Goal: Transaction & Acquisition: Purchase product/service

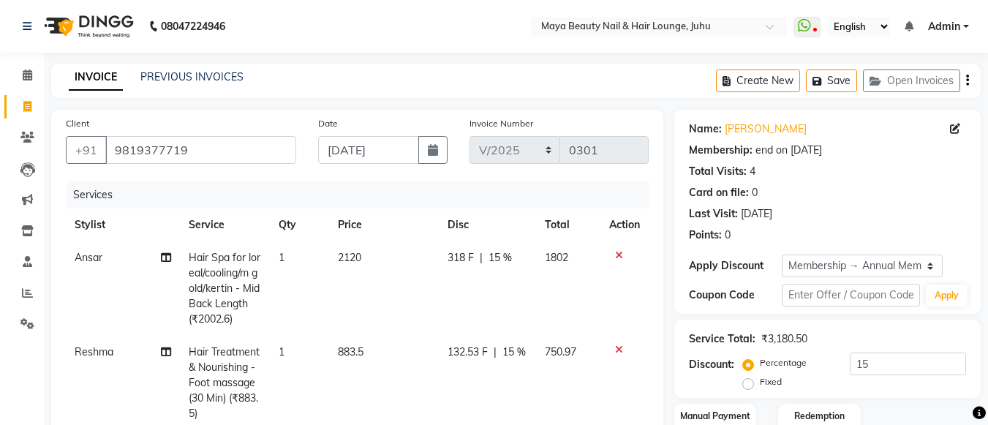
select select "service"
select select "78459"
select select "1: Object"
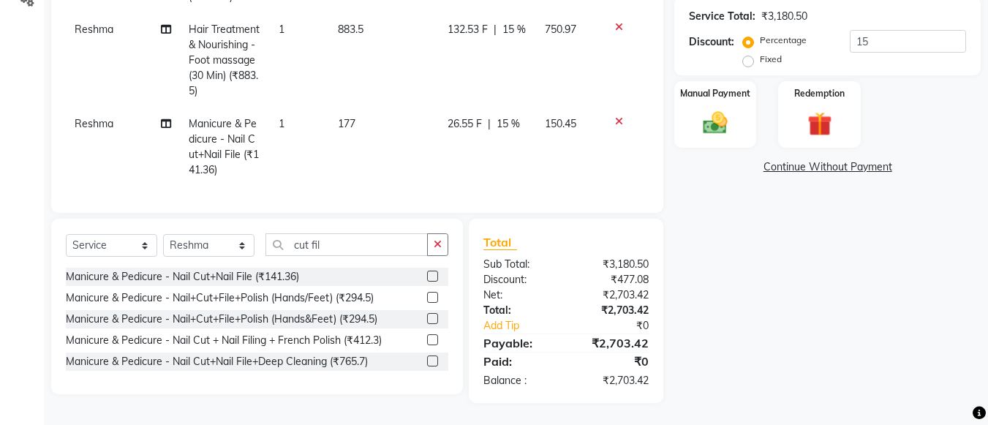
scroll to position [333, 0]
click at [335, 244] on input "cut fil" at bounding box center [346, 244] width 162 height 23
click at [447, 368] on div at bounding box center [437, 361] width 21 height 18
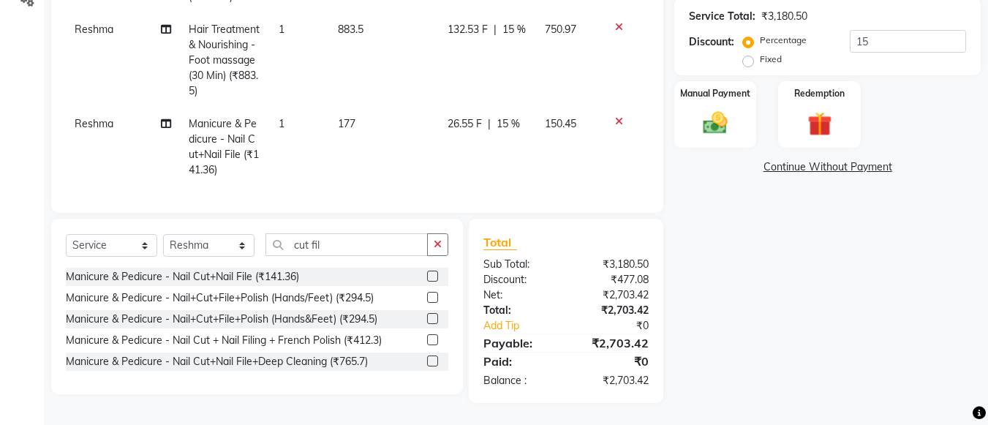
click at [447, 368] on div at bounding box center [437, 361] width 21 height 18
click at [360, 242] on input "cut fil" at bounding box center [346, 244] width 162 height 23
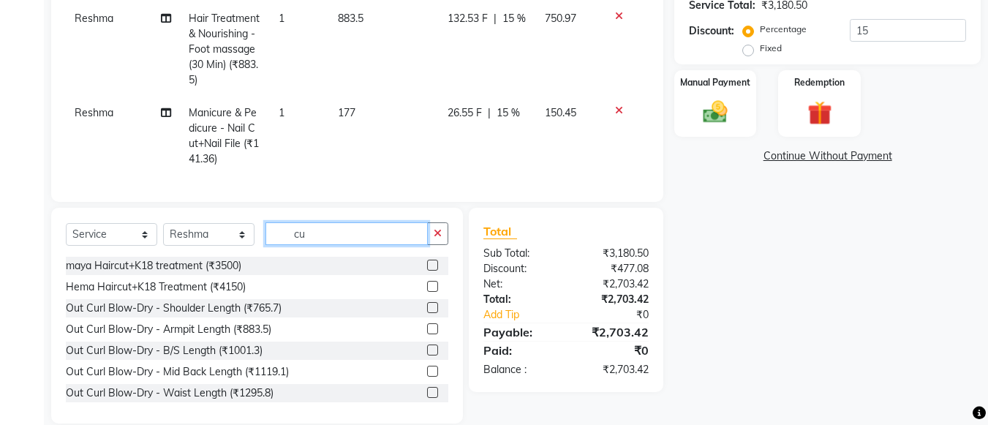
type input "c"
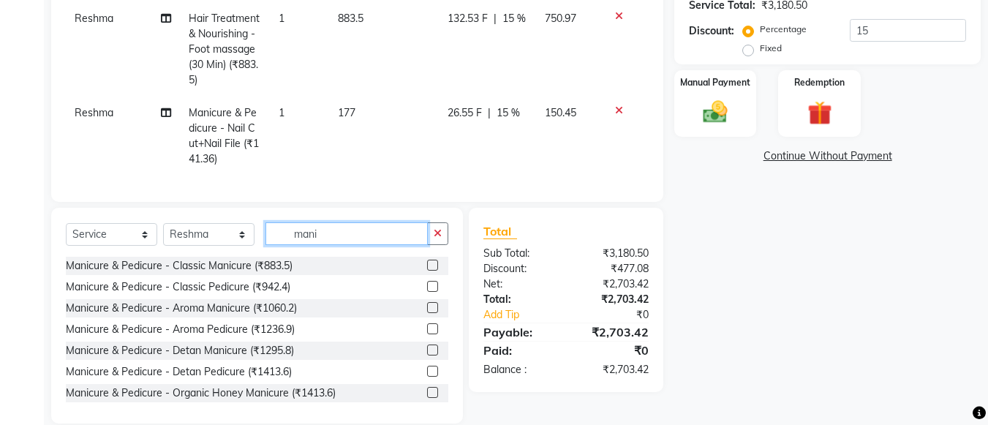
type input "mani"
click at [427, 271] on label at bounding box center [432, 265] width 11 height 11
click at [427, 271] on input "checkbox" at bounding box center [432, 266] width 10 height 10
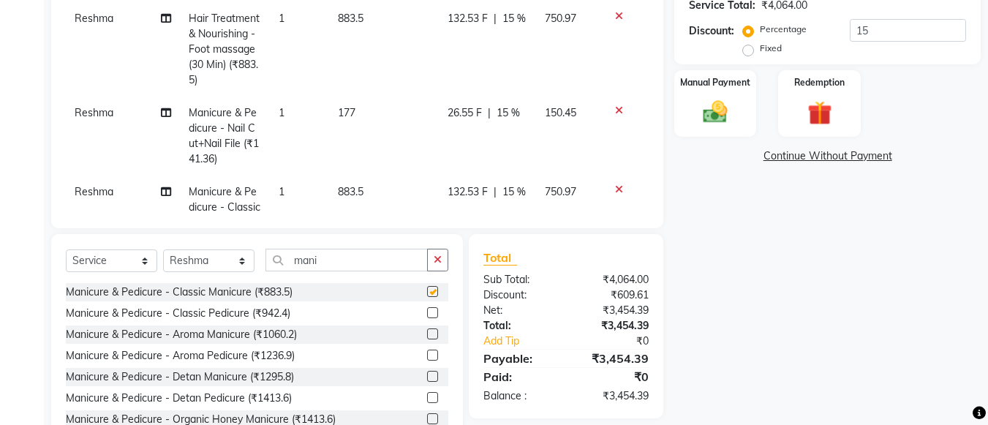
checkbox input "false"
click at [741, 86] on label "Manual Payment" at bounding box center [714, 82] width 73 height 14
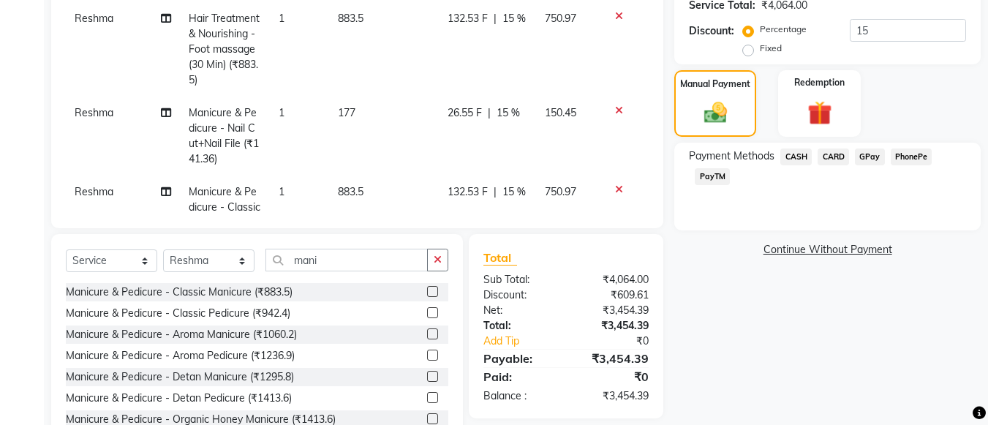
click at [828, 157] on span "CARD" at bounding box center [832, 156] width 31 height 17
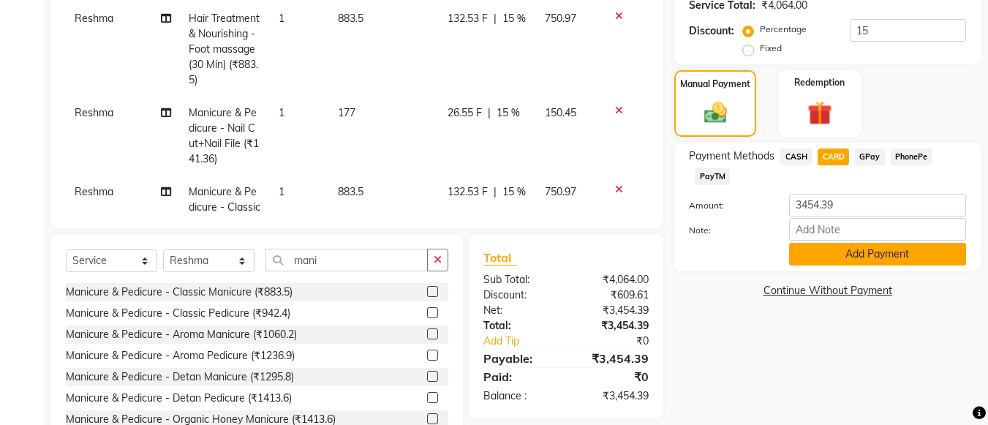
click at [831, 259] on button "Add Payment" at bounding box center [877, 254] width 177 height 23
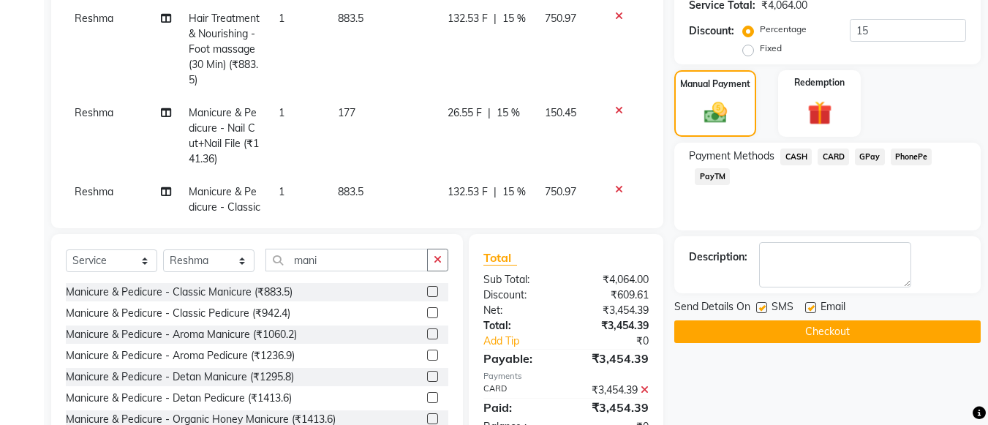
scroll to position [380, 0]
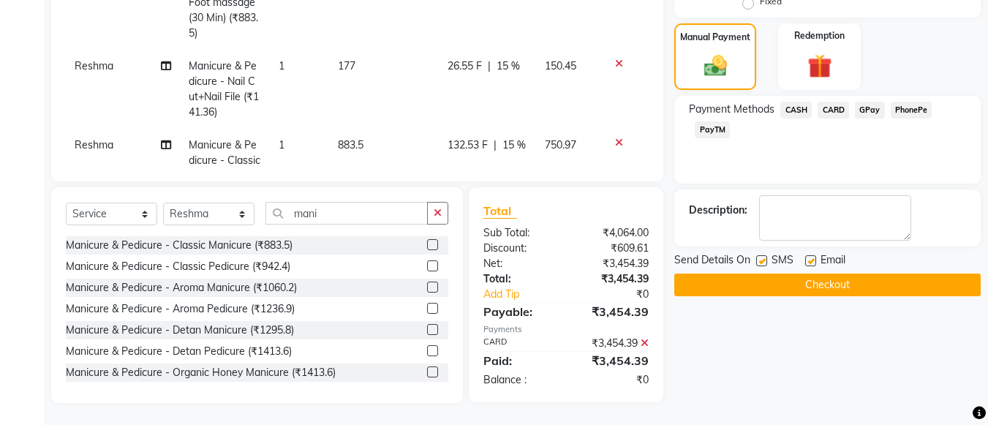
click at [827, 288] on button "Checkout" at bounding box center [827, 284] width 306 height 23
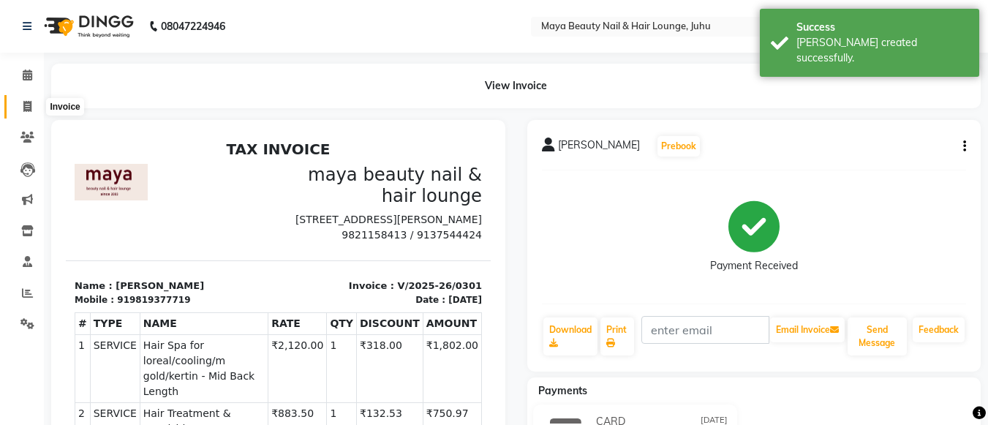
click at [29, 105] on icon at bounding box center [27, 106] width 8 height 11
select select "4023"
select select "service"
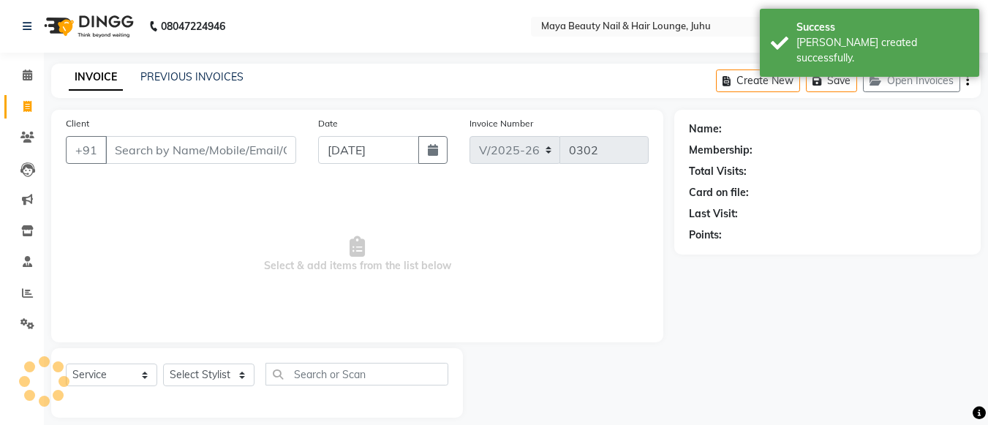
scroll to position [15, 0]
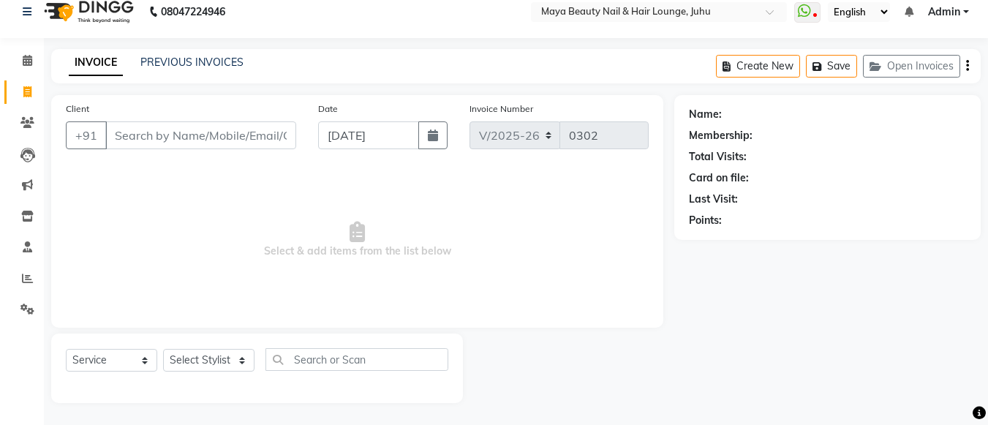
click at [143, 140] on input "Client" at bounding box center [200, 135] width 191 height 28
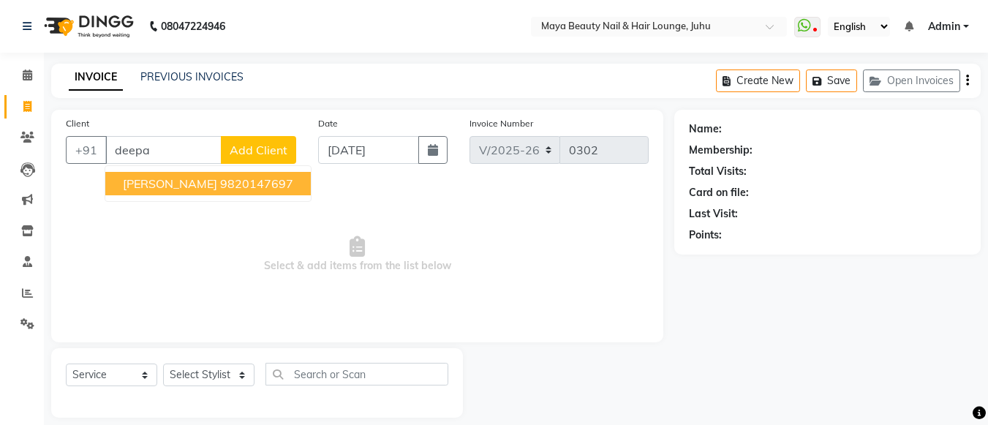
click at [189, 186] on span "[PERSON_NAME]" at bounding box center [170, 183] width 94 height 15
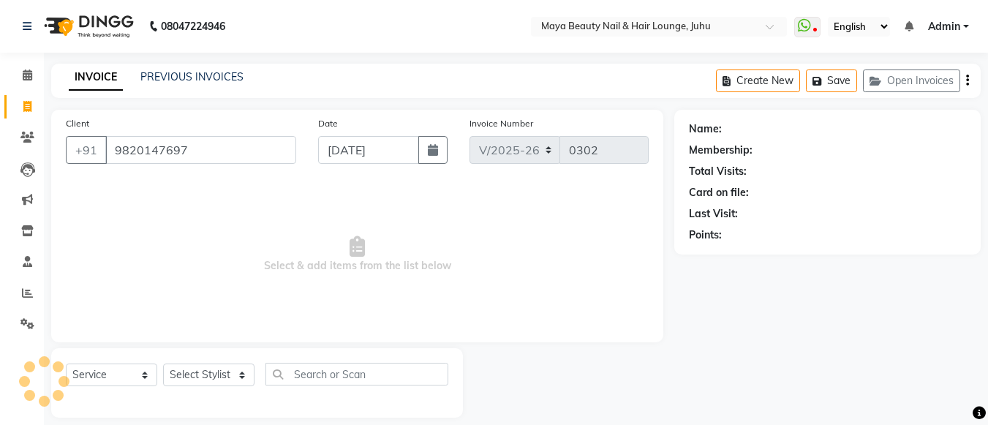
type input "9820147697"
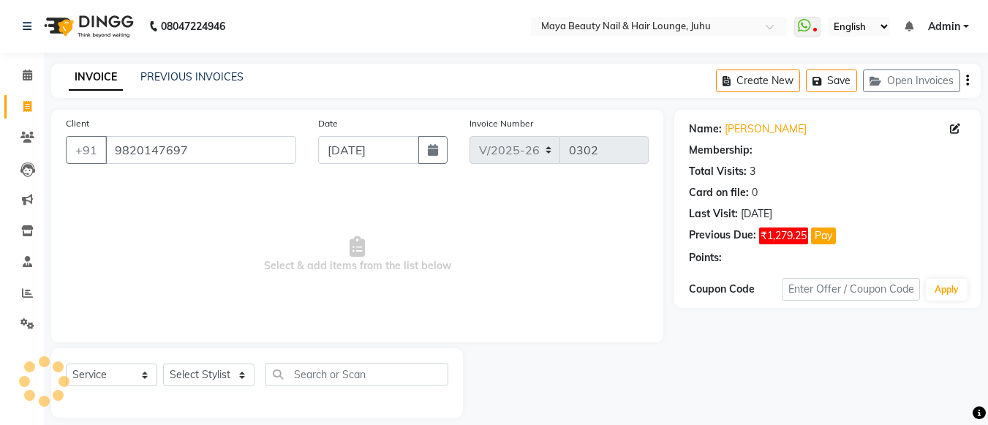
select select "1: Object"
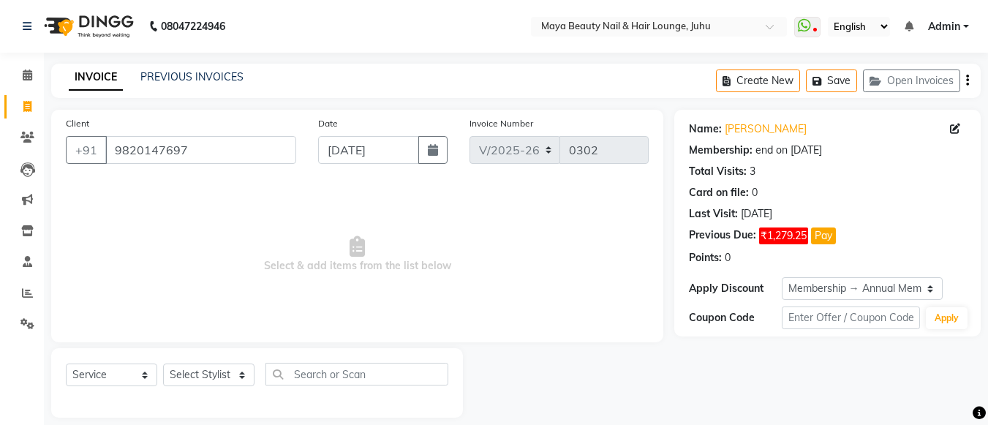
scroll to position [15, 0]
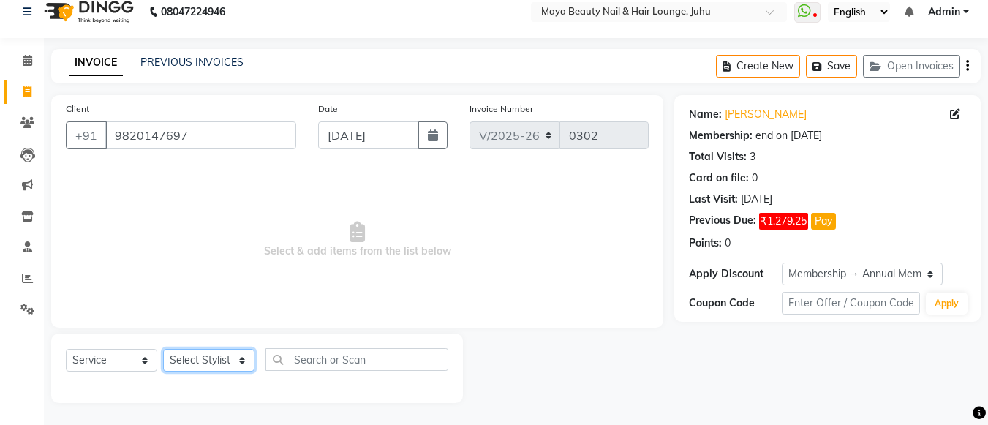
click at [241, 361] on select "Select Stylist [PERSON_NAME] Ashwini [PERSON_NAME] [PERSON_NAME] [PERSON_NAME] …" at bounding box center [208, 360] width 91 height 23
select select "78459"
click at [163, 349] on select "Select Stylist [PERSON_NAME] Ashwini [PERSON_NAME] [PERSON_NAME] [PERSON_NAME] …" at bounding box center [208, 360] width 91 height 23
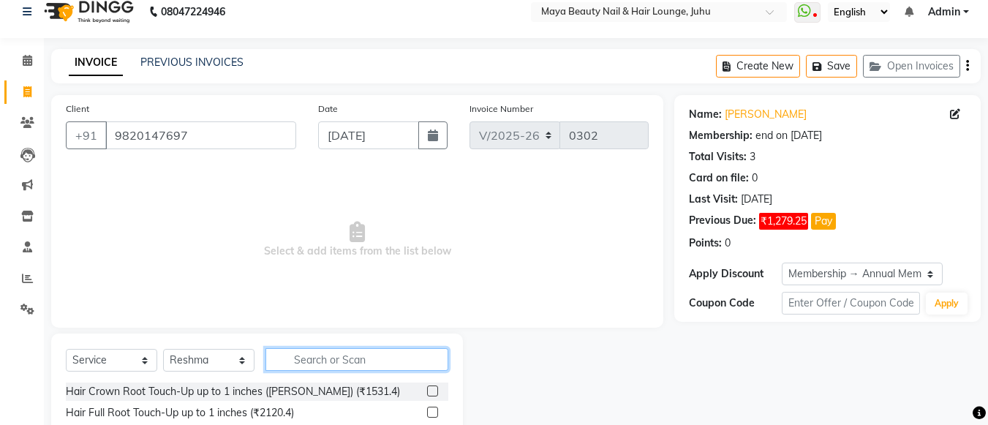
click at [324, 358] on input "text" at bounding box center [356, 359] width 183 height 23
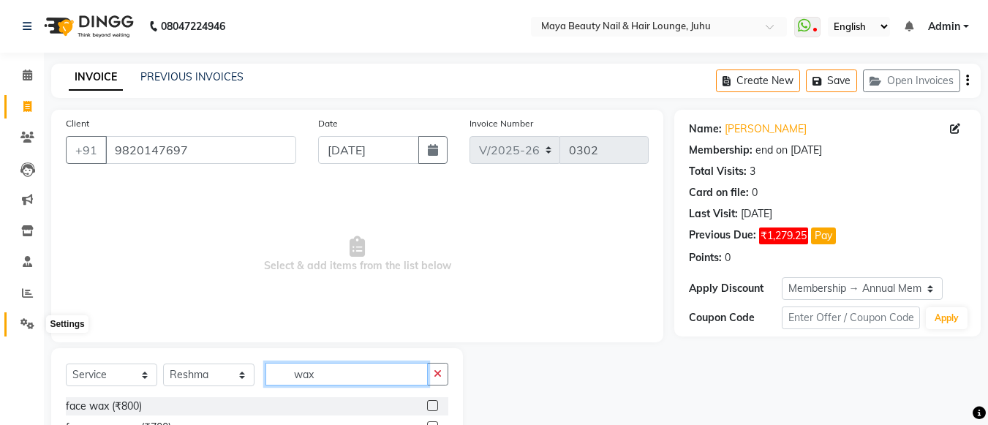
type input "wax"
click at [34, 325] on span at bounding box center [28, 324] width 26 height 17
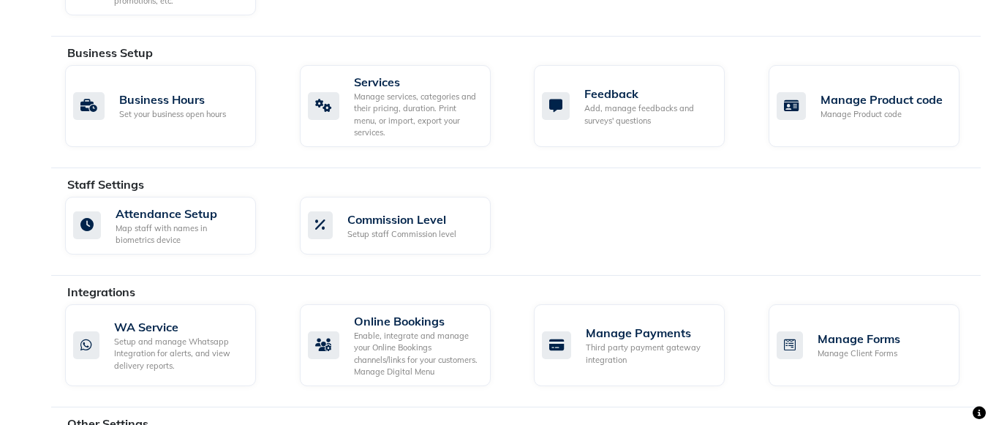
scroll to position [611, 0]
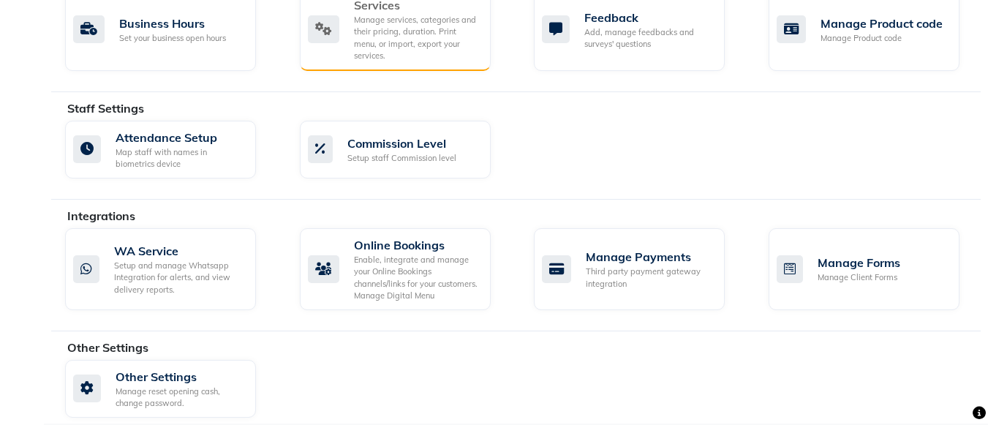
click at [395, 44] on div "Manage services, categories and their pricing, duration. Print menu, or import,…" at bounding box center [416, 38] width 125 height 48
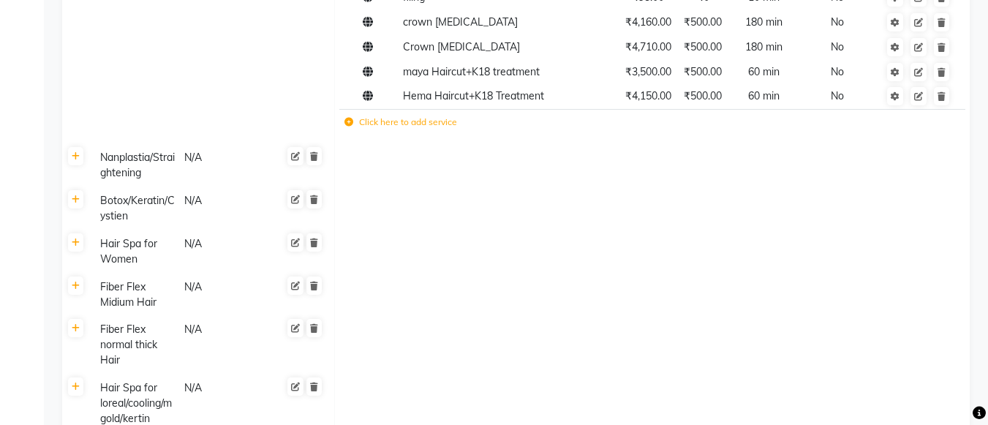
scroll to position [1192, 0]
click at [351, 126] on icon at bounding box center [348, 122] width 9 height 9
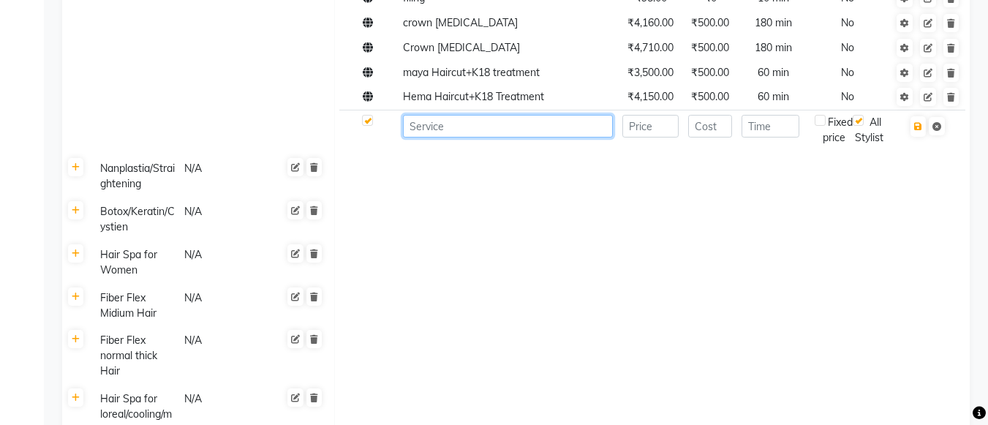
click at [420, 130] on input at bounding box center [508, 126] width 210 height 23
click at [420, 130] on input "cut =" at bounding box center [508, 126] width 210 height 23
click at [428, 122] on input "ct =" at bounding box center [508, 126] width 210 height 23
type input "c"
type input "Cut + File"
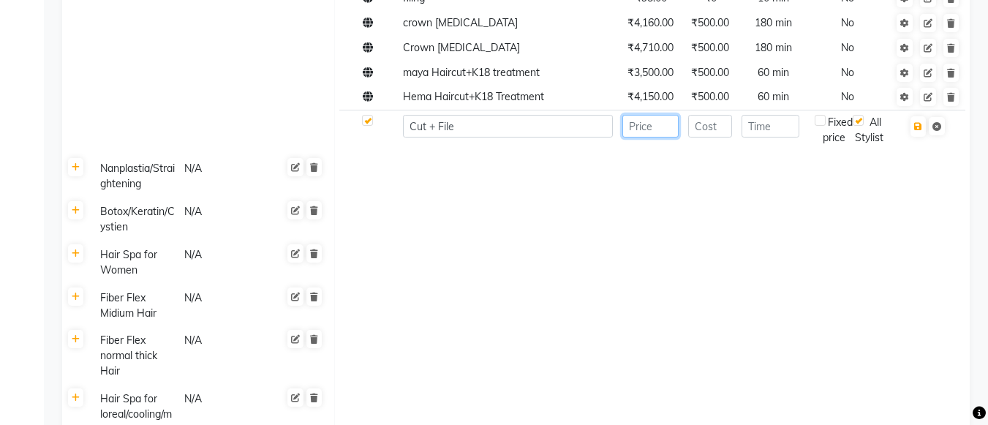
click at [646, 129] on input "number" at bounding box center [650, 126] width 57 height 23
type input "176"
click at [714, 126] on input "number" at bounding box center [710, 126] width 44 height 23
type input "0"
click at [761, 121] on input "number" at bounding box center [770, 126] width 58 height 23
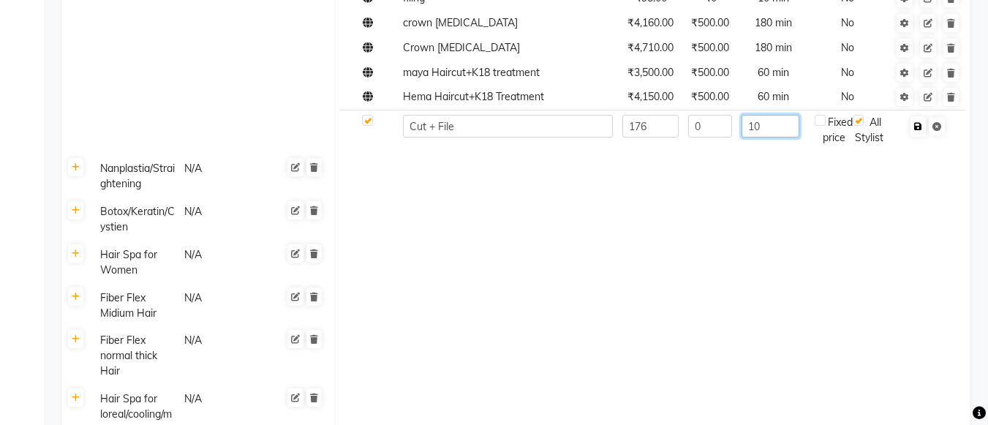
type input "10"
click at [915, 129] on icon "button" at bounding box center [918, 126] width 8 height 9
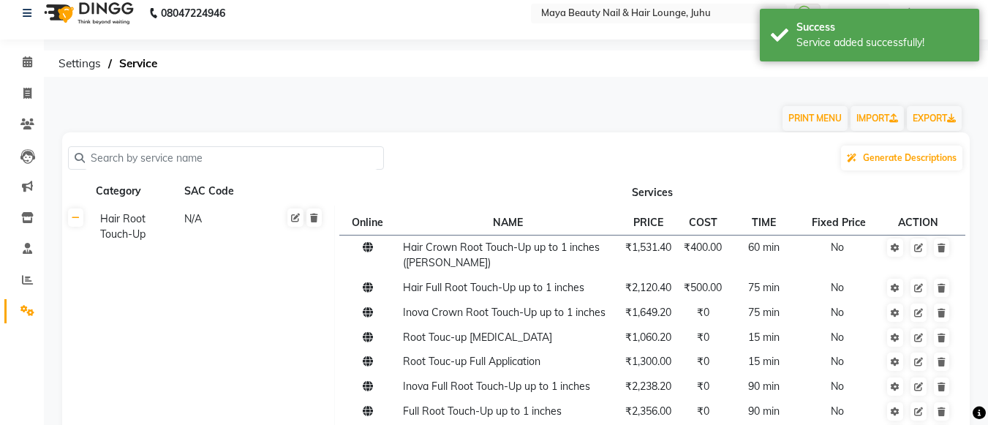
scroll to position [0, 0]
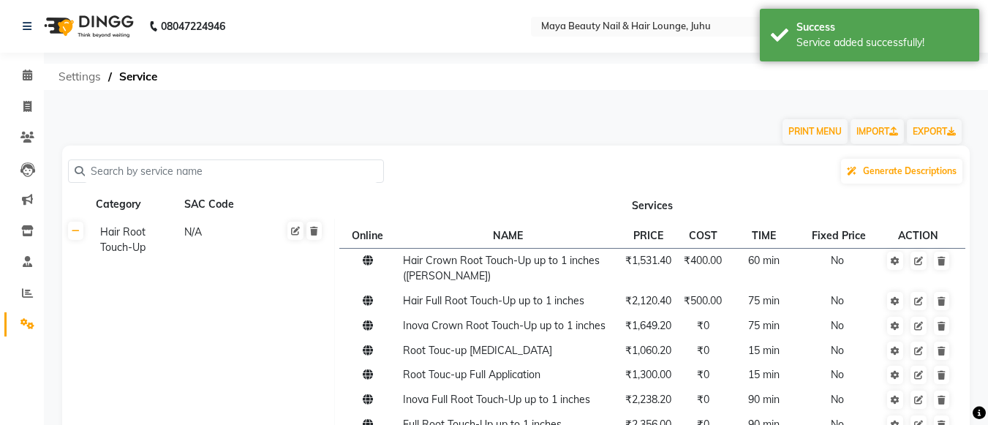
click at [88, 70] on span "Settings" at bounding box center [79, 77] width 57 height 26
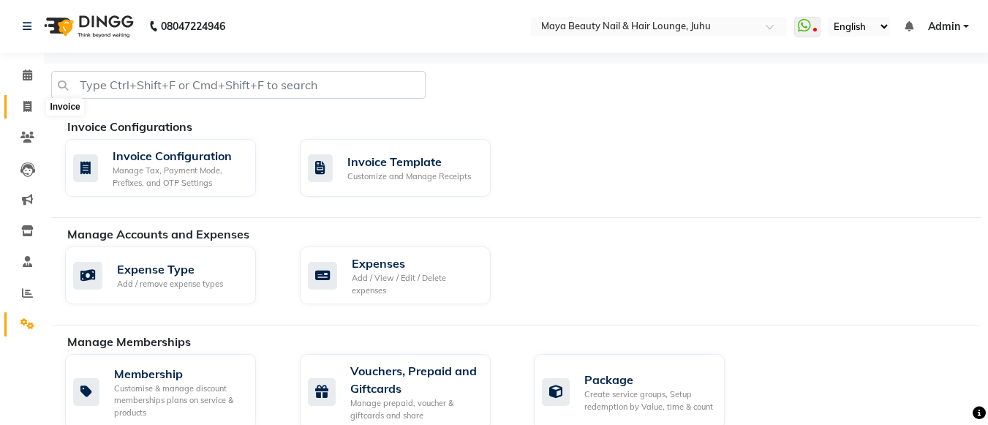
click at [31, 105] on icon at bounding box center [27, 106] width 8 height 11
select select "4023"
select select "service"
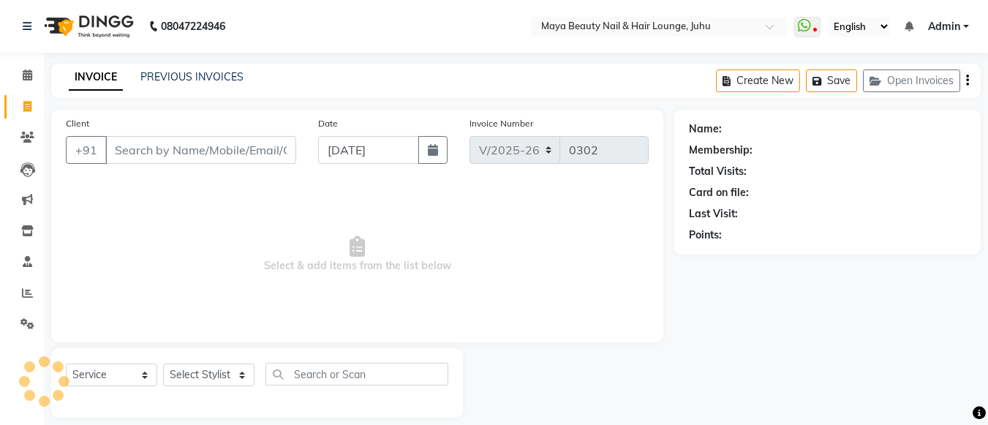
scroll to position [15, 0]
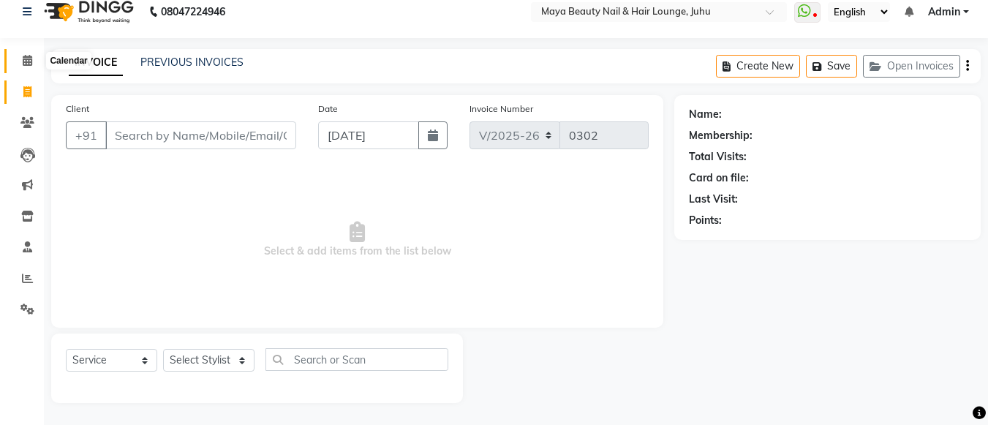
click at [21, 64] on span at bounding box center [28, 61] width 26 height 17
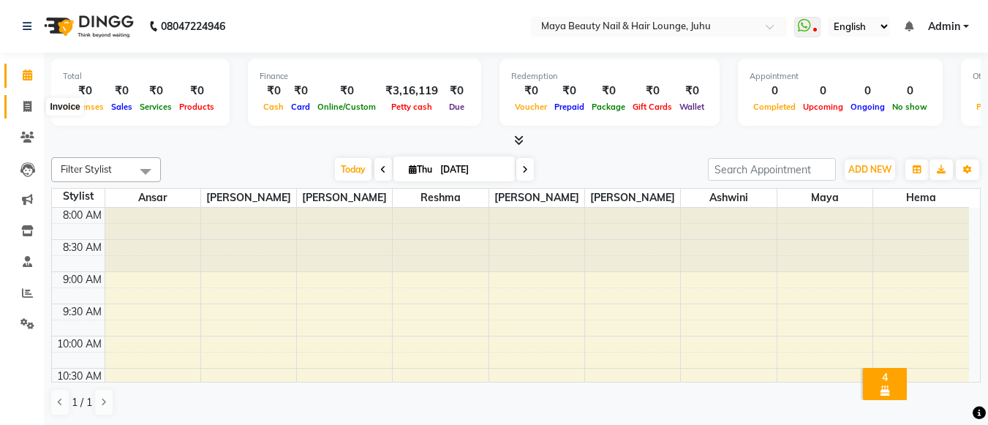
click at [33, 108] on span at bounding box center [28, 107] width 26 height 17
select select "4023"
select select "service"
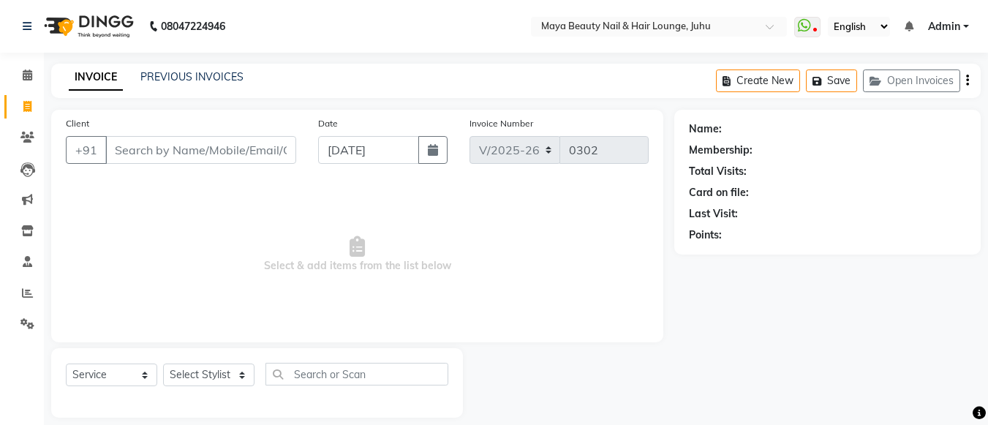
click at [698, 400] on div "Name: Membership: Total Visits: Card on file: Last Visit: Points:" at bounding box center [832, 264] width 317 height 308
click at [806, 29] on icon at bounding box center [804, 25] width 13 height 15
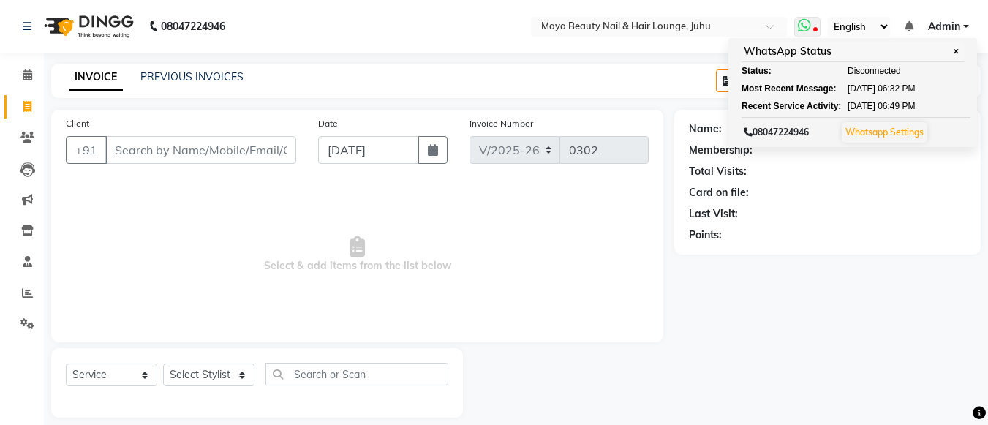
click at [878, 132] on link "Whatsapp Settings" at bounding box center [884, 131] width 78 height 11
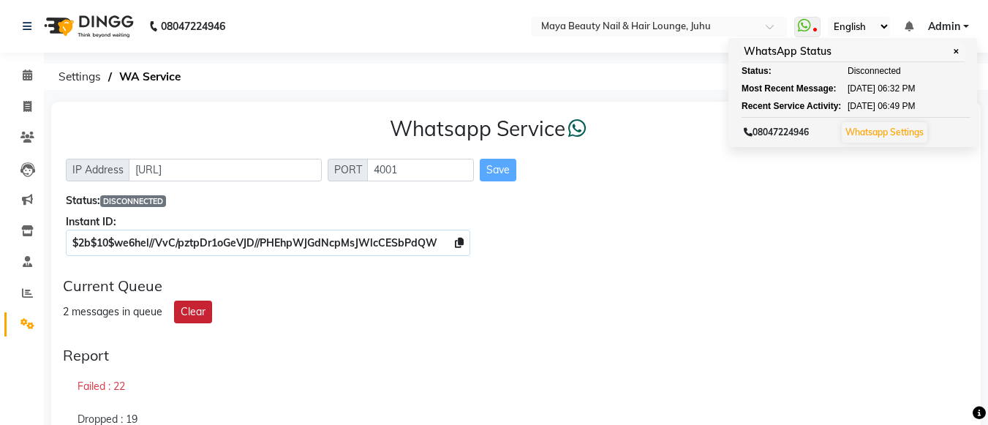
click at [203, 301] on button "Clear" at bounding box center [193, 311] width 38 height 23
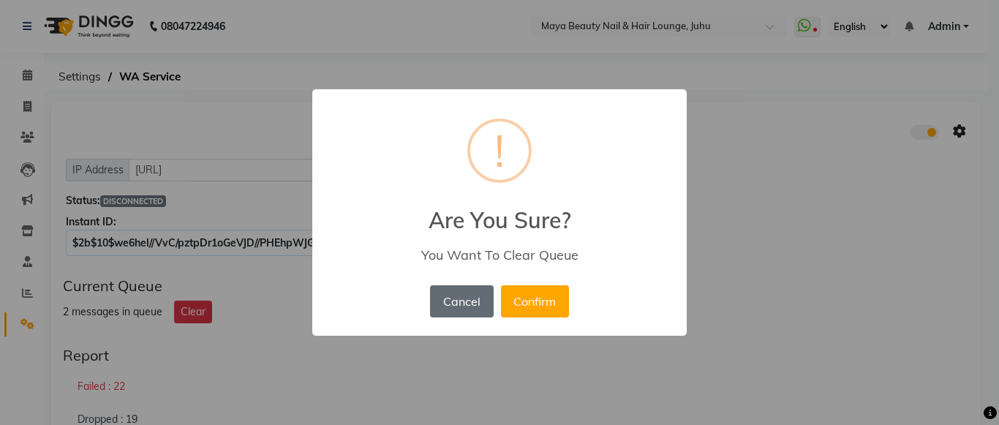
click at [475, 298] on button "Cancel" at bounding box center [461, 301] width 63 height 32
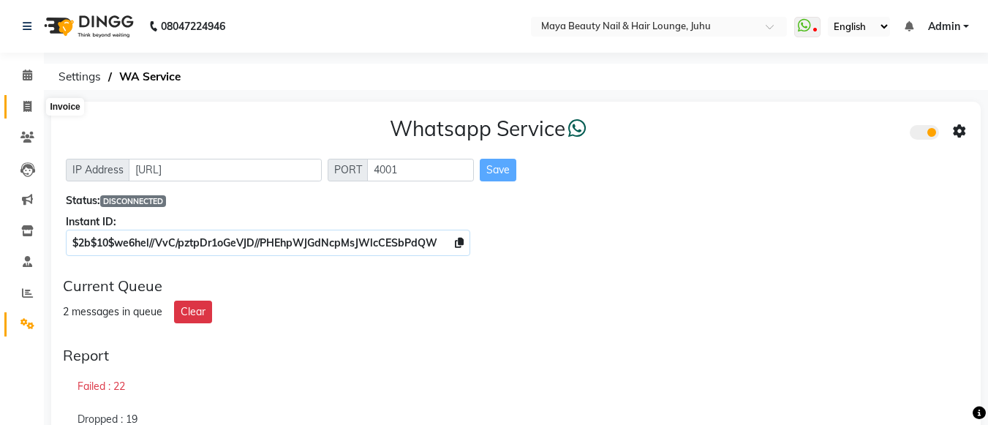
click at [28, 102] on icon at bounding box center [27, 106] width 8 height 11
select select "4023"
select select "service"
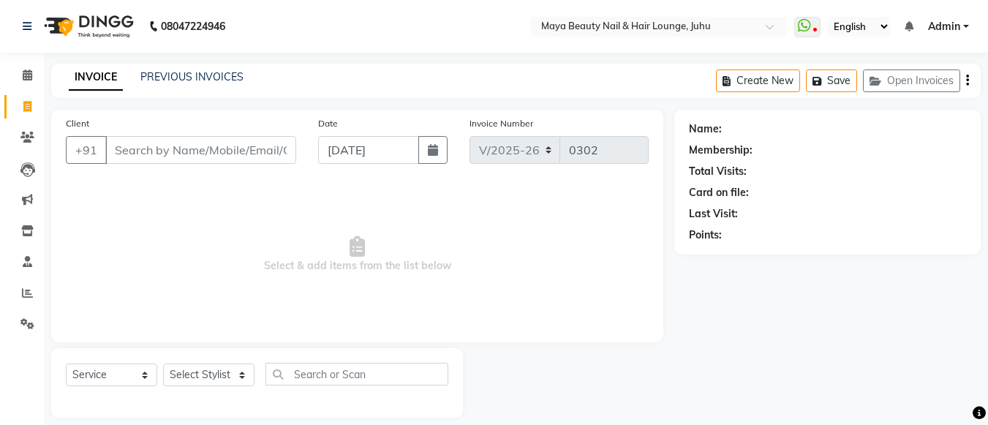
scroll to position [15, 0]
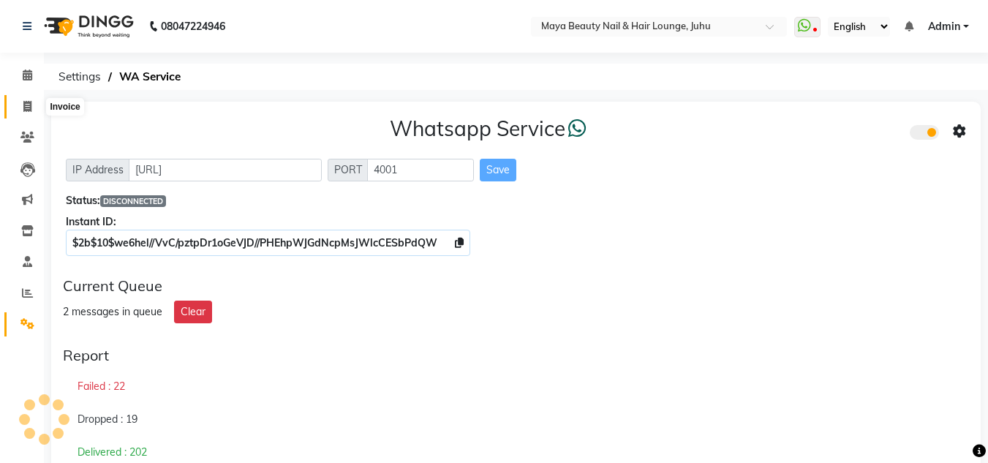
click at [23, 111] on icon at bounding box center [27, 106] width 8 height 11
select select "4023"
select select "service"
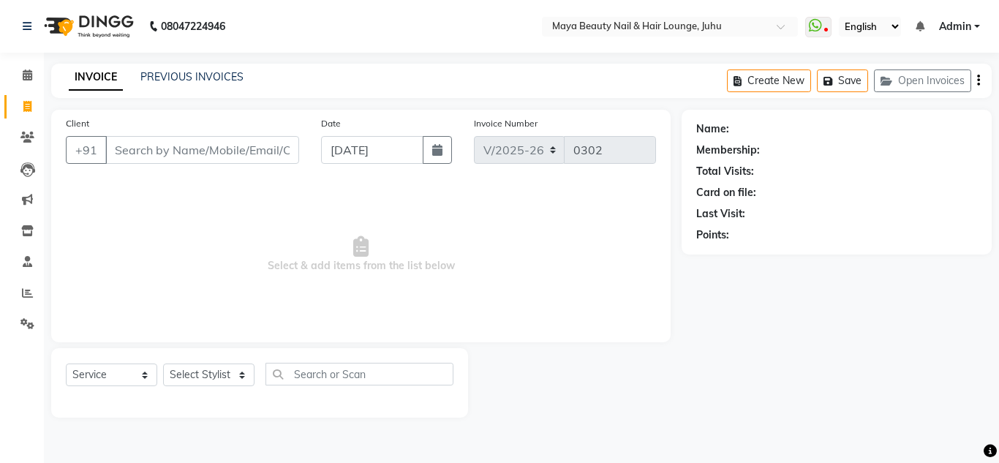
click at [152, 153] on input "Client" at bounding box center [202, 150] width 194 height 28
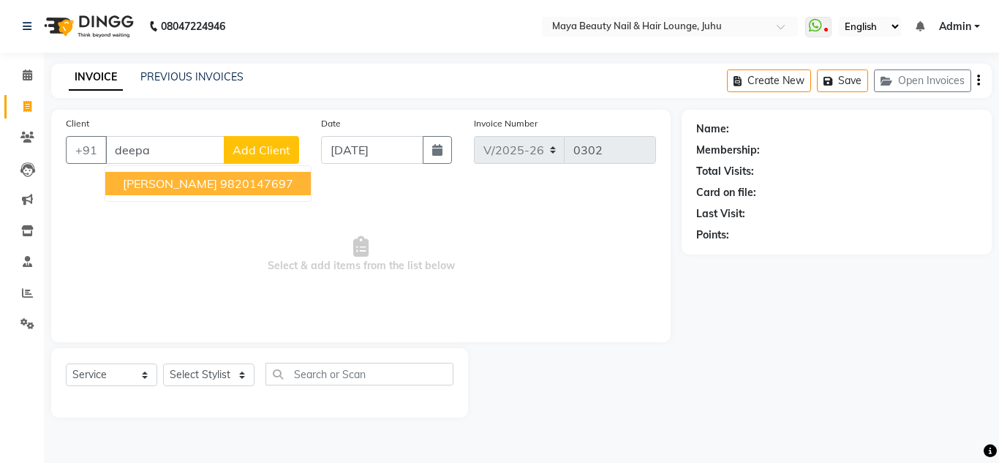
click at [237, 184] on ngb-highlight "9820147697" at bounding box center [256, 183] width 73 height 15
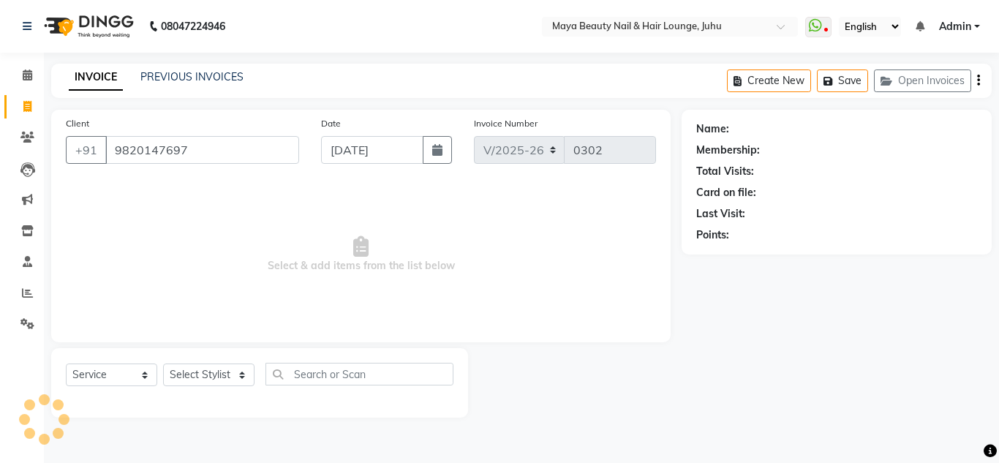
type input "9820147697"
select select "1: Object"
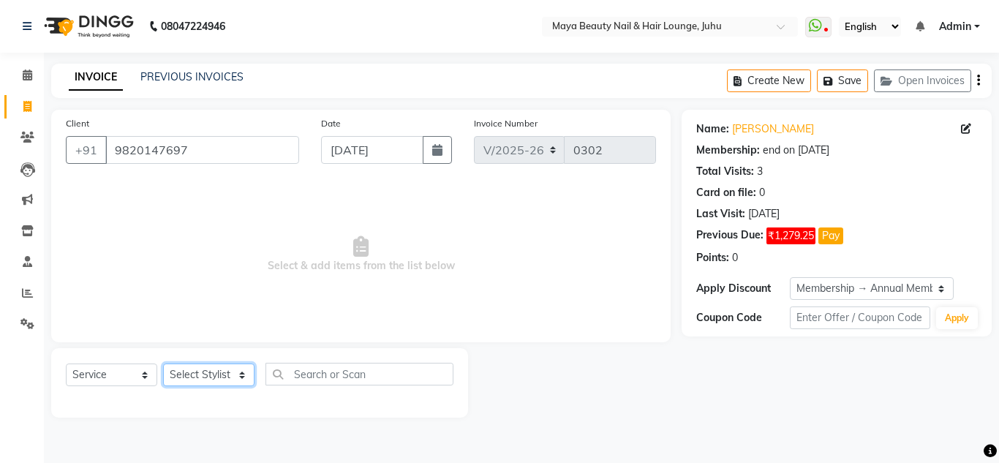
click at [242, 375] on select "Select Stylist [PERSON_NAME] Ashwini [PERSON_NAME] [PERSON_NAME] [PERSON_NAME] …" at bounding box center [208, 374] width 91 height 23
select select "78459"
click at [163, 363] on select "Select Stylist [PERSON_NAME] Ashwini [PERSON_NAME] [PERSON_NAME] [PERSON_NAME] …" at bounding box center [208, 374] width 91 height 23
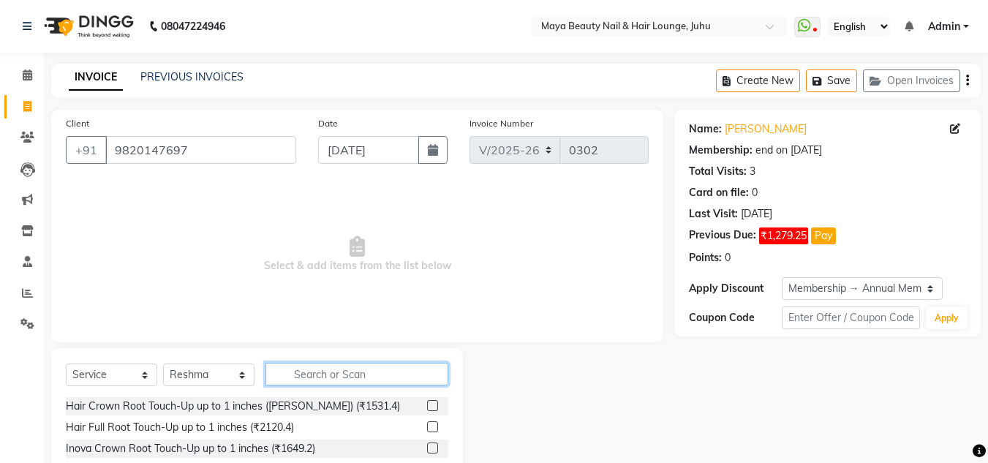
click at [309, 368] on input "text" at bounding box center [356, 374] width 183 height 23
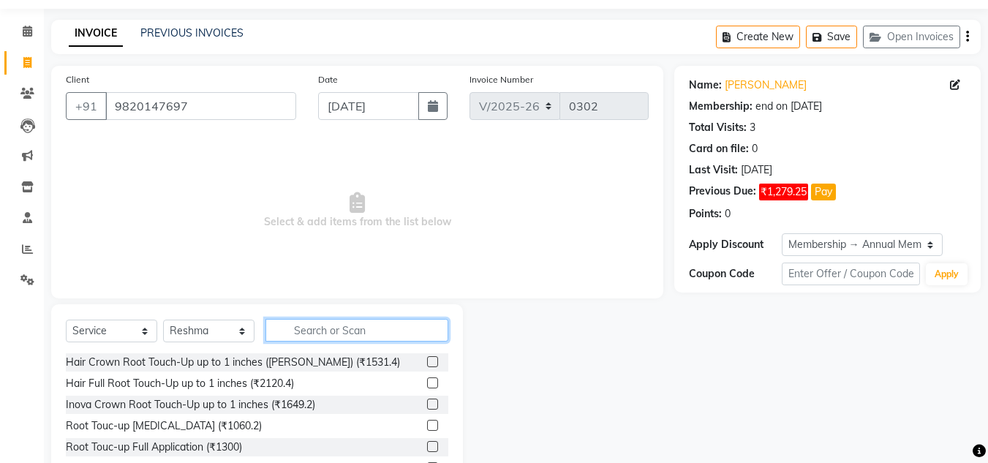
scroll to position [45, 0]
click at [309, 368] on div "Hair Crown Root Touch-Up up to 1 inches ([PERSON_NAME]) (₹1531.4)" at bounding box center [233, 361] width 334 height 15
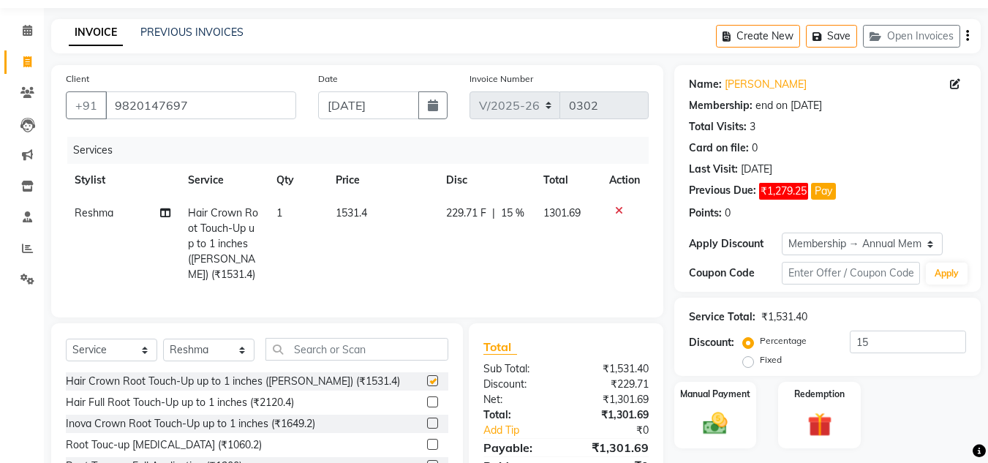
checkbox input "false"
click at [615, 208] on icon at bounding box center [619, 210] width 8 height 10
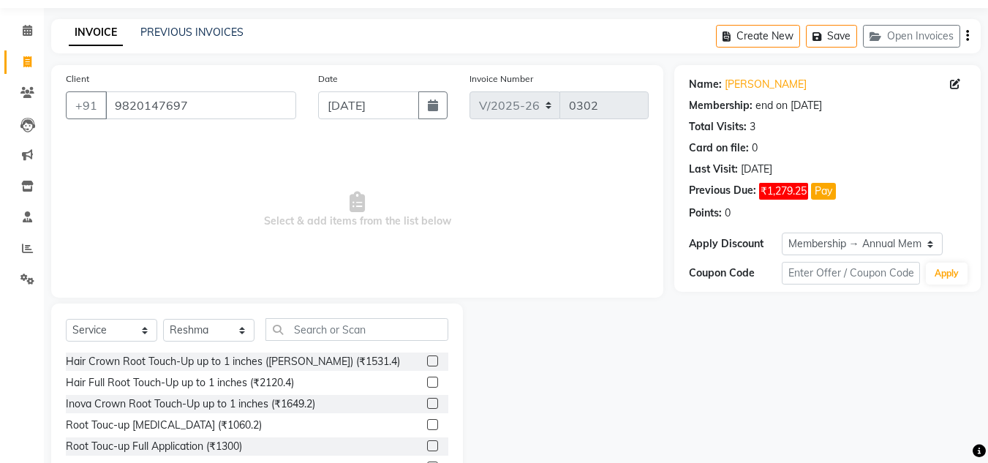
click at [322, 313] on div "Select Service Product Membership Package Voucher Prepaid Gift Card Select Styl…" at bounding box center [257, 411] width 412 height 216
click at [308, 323] on input "text" at bounding box center [356, 329] width 183 height 23
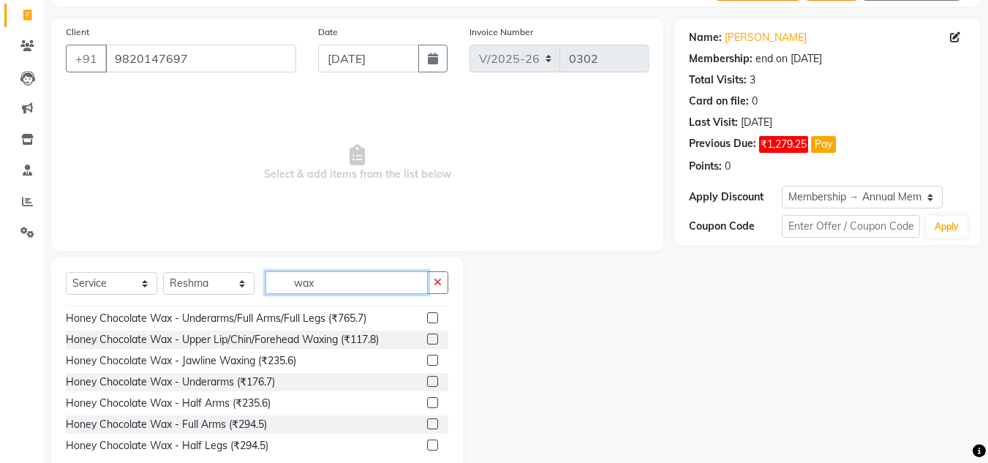
scroll to position [442, 0]
type input "wax"
click at [427, 386] on label at bounding box center [432, 380] width 11 height 11
click at [427, 386] on input "checkbox" at bounding box center [432, 382] width 10 height 10
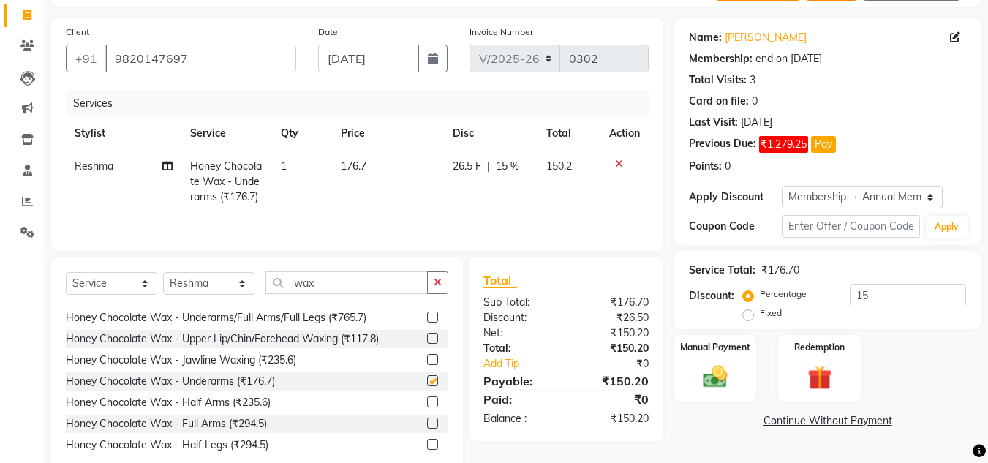
checkbox input "false"
click at [427, 424] on label at bounding box center [432, 422] width 11 height 11
click at [427, 424] on input "checkbox" at bounding box center [432, 424] width 10 height 10
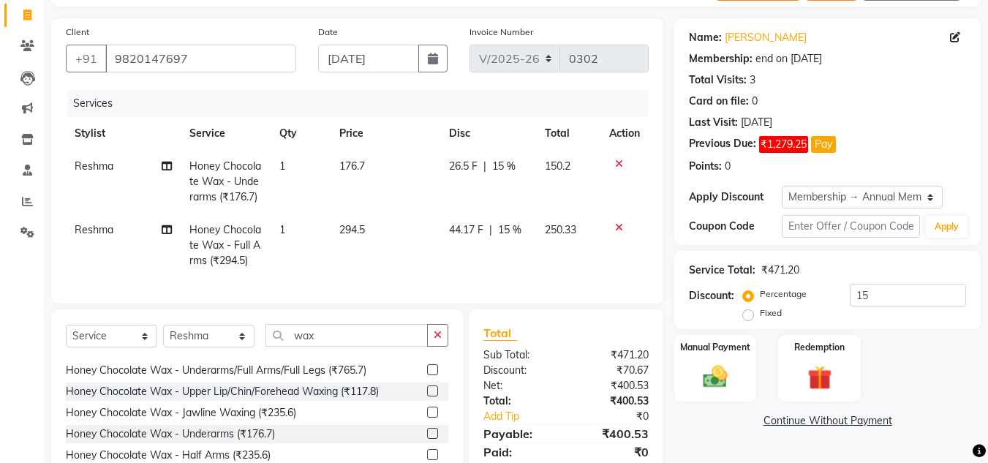
checkbox input "false"
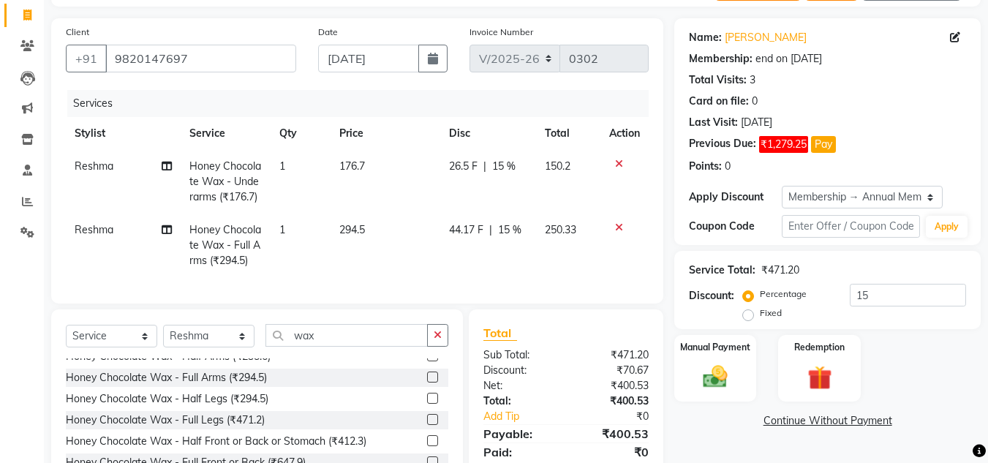
scroll to position [545, 0]
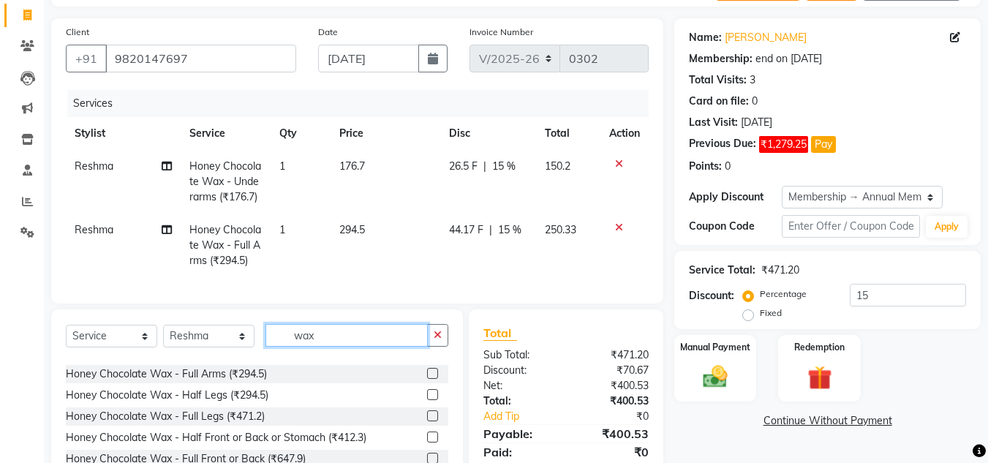
click at [344, 347] on input "wax" at bounding box center [346, 335] width 162 height 23
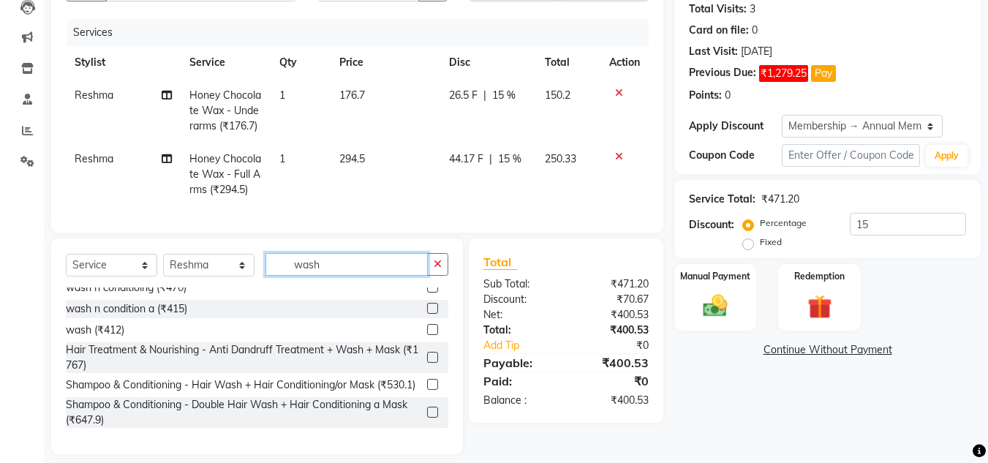
scroll to position [0, 0]
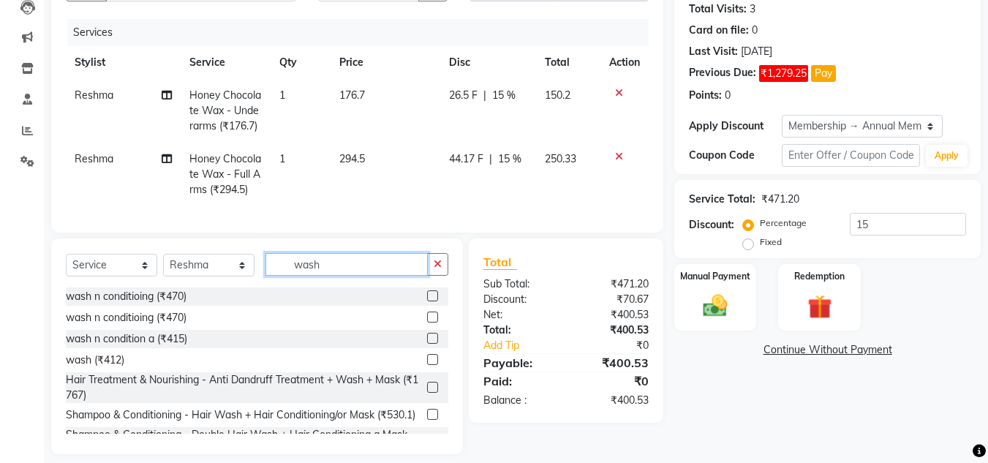
type input "wash"
click at [427, 420] on label at bounding box center [432, 414] width 11 height 11
click at [427, 420] on input "checkbox" at bounding box center [432, 415] width 10 height 10
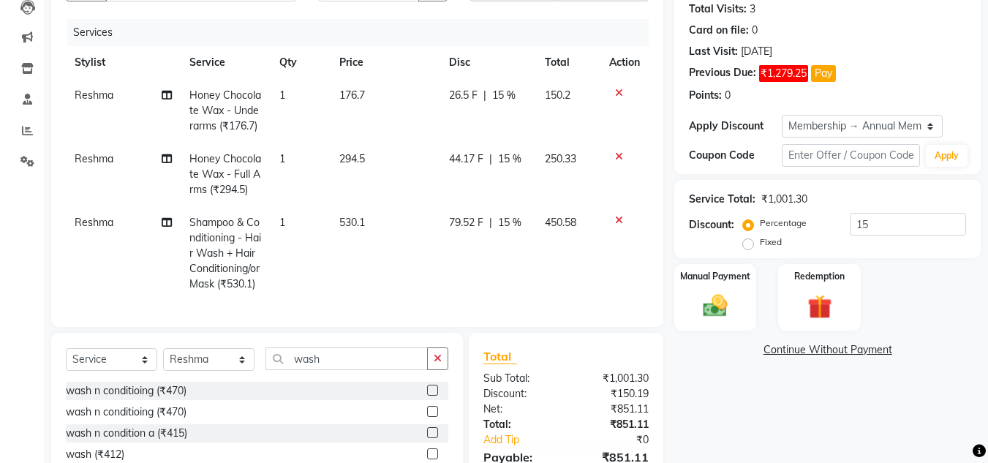
checkbox input "false"
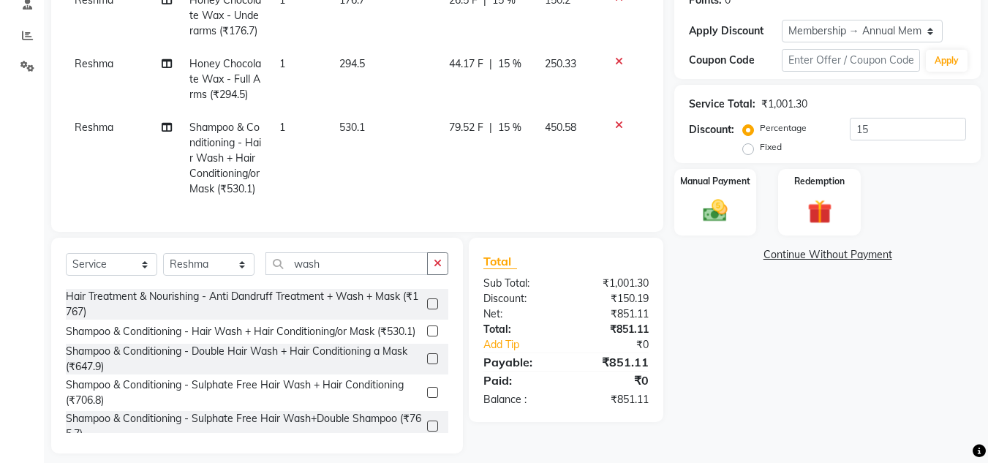
scroll to position [281, 0]
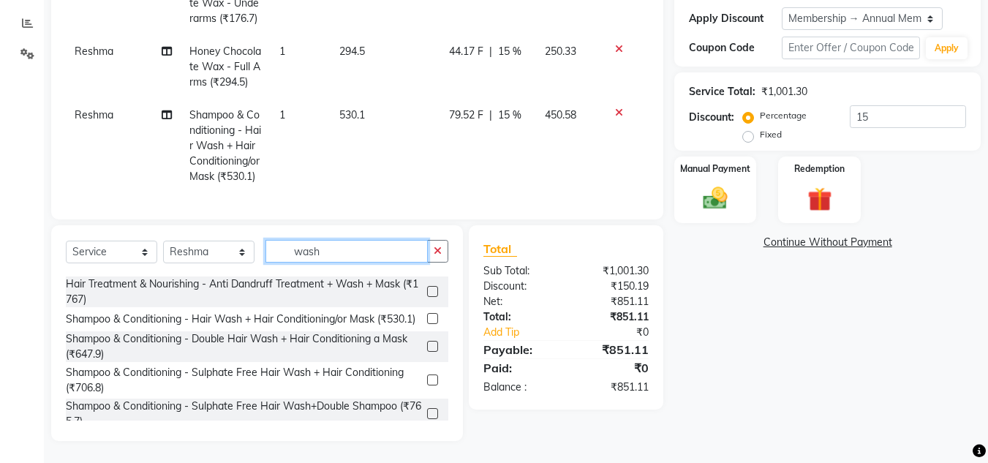
click at [360, 242] on input "wash" at bounding box center [346, 251] width 162 height 23
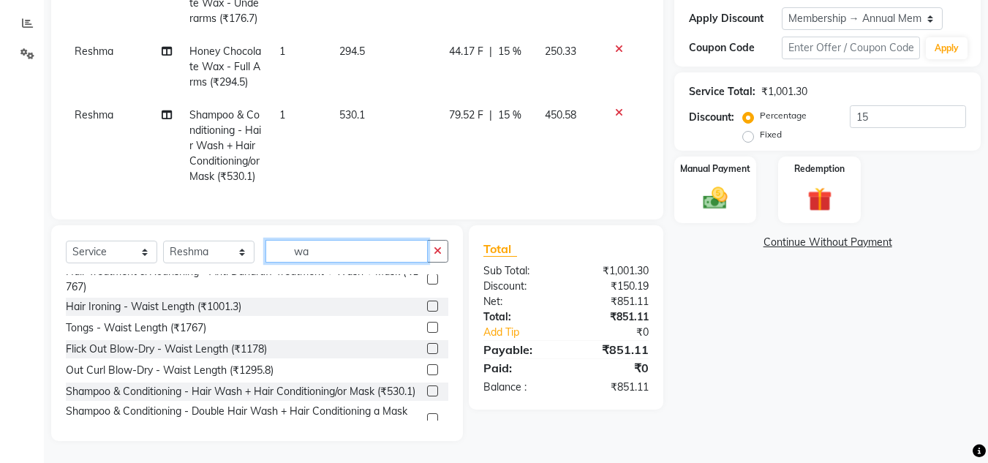
type input "w"
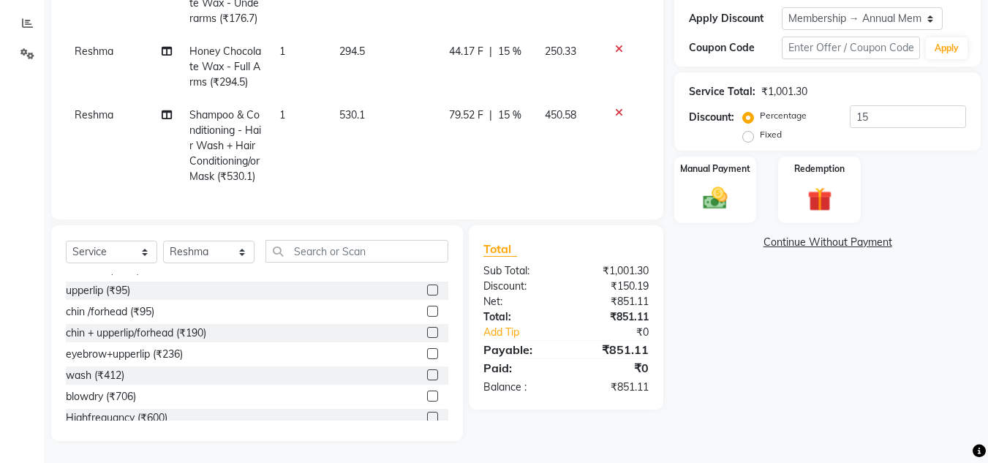
click at [427, 355] on label at bounding box center [432, 353] width 11 height 11
click at [427, 355] on input "checkbox" at bounding box center [432, 354] width 10 height 10
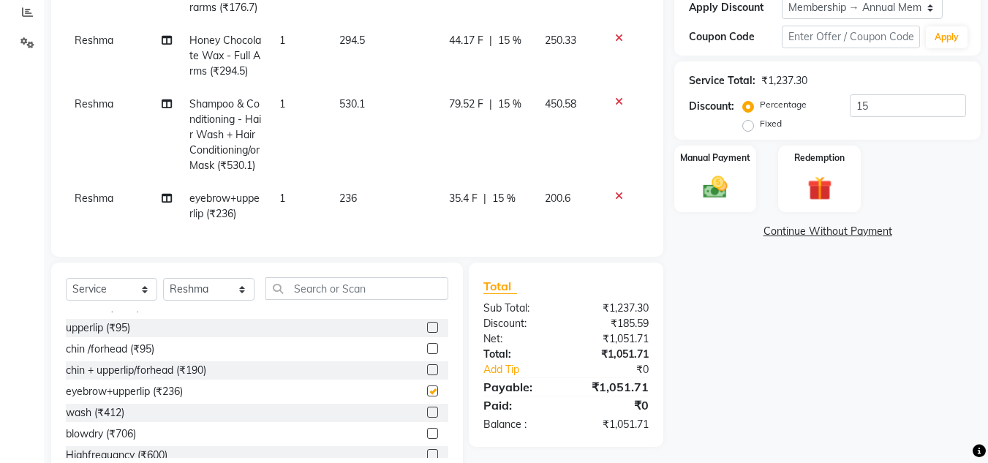
checkbox input "false"
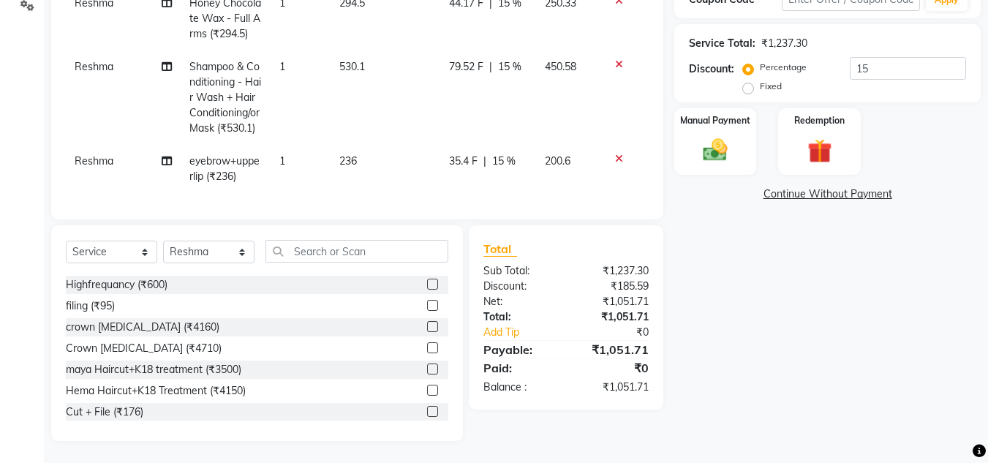
scroll to position [825, 0]
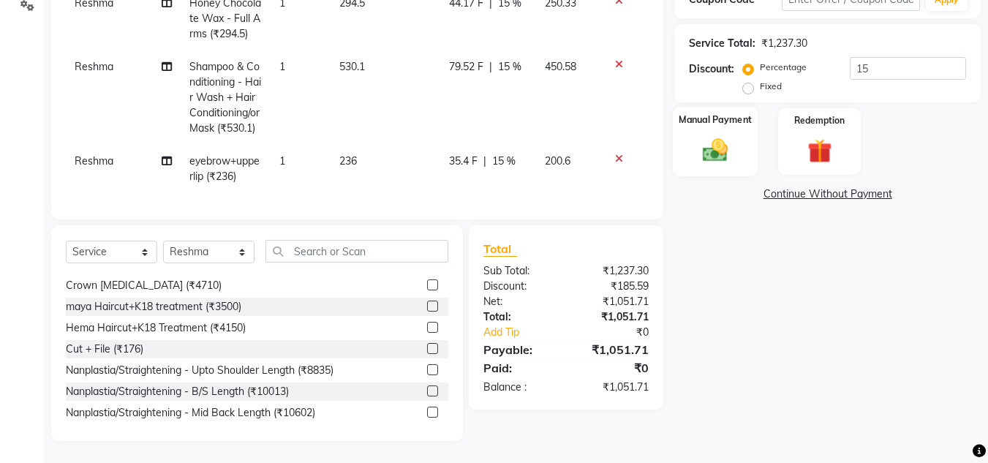
click at [723, 135] on img at bounding box center [715, 149] width 41 height 29
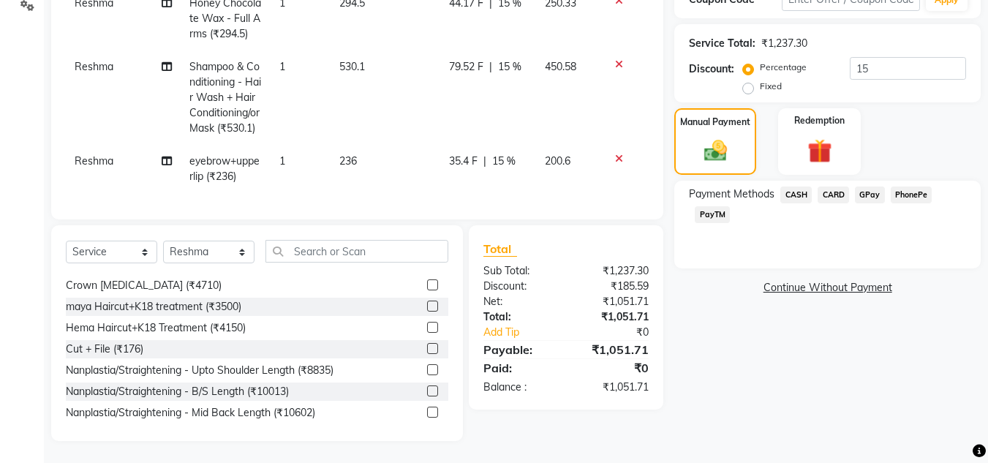
click at [833, 186] on span "CARD" at bounding box center [832, 194] width 31 height 17
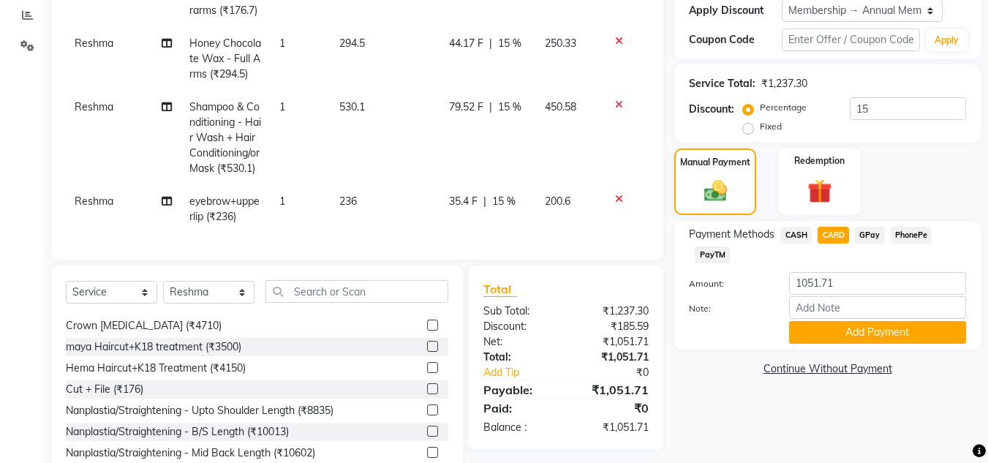
scroll to position [279, 0]
click at [791, 84] on div "₹1,237.30" at bounding box center [784, 82] width 46 height 15
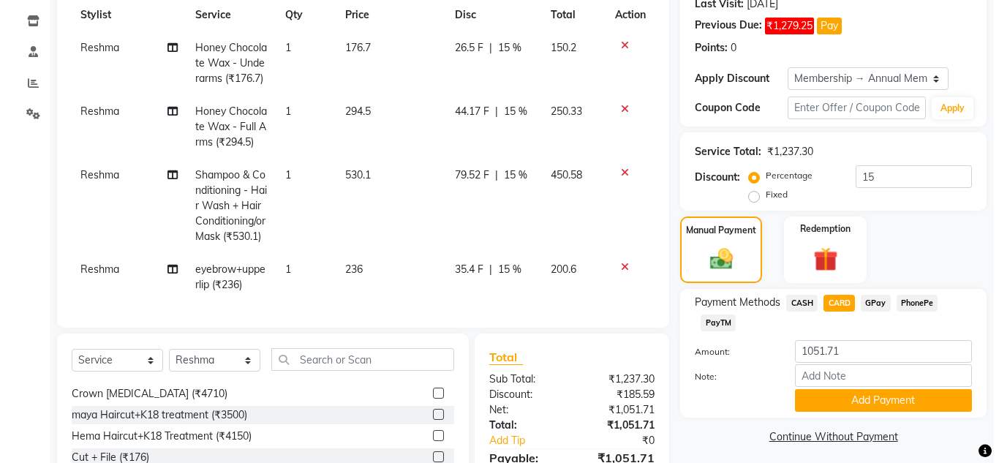
scroll to position [211, 0]
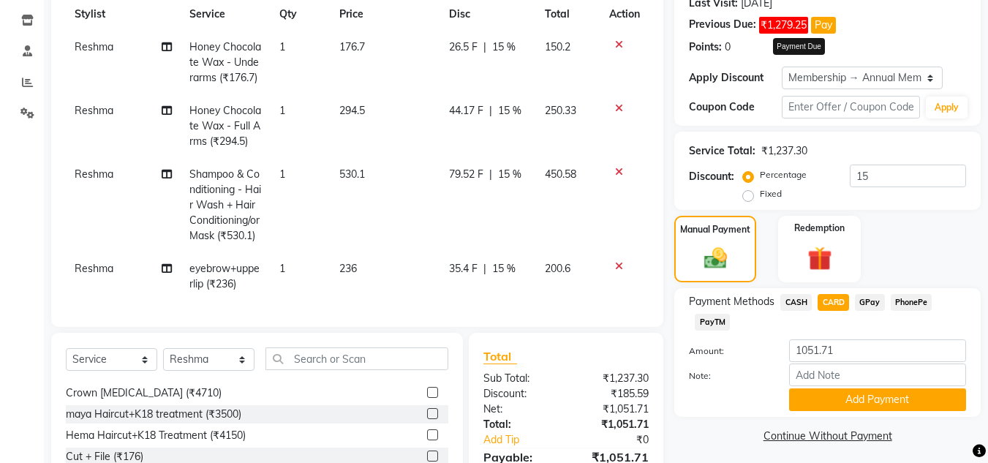
click at [825, 25] on button "Pay" at bounding box center [823, 25] width 25 height 17
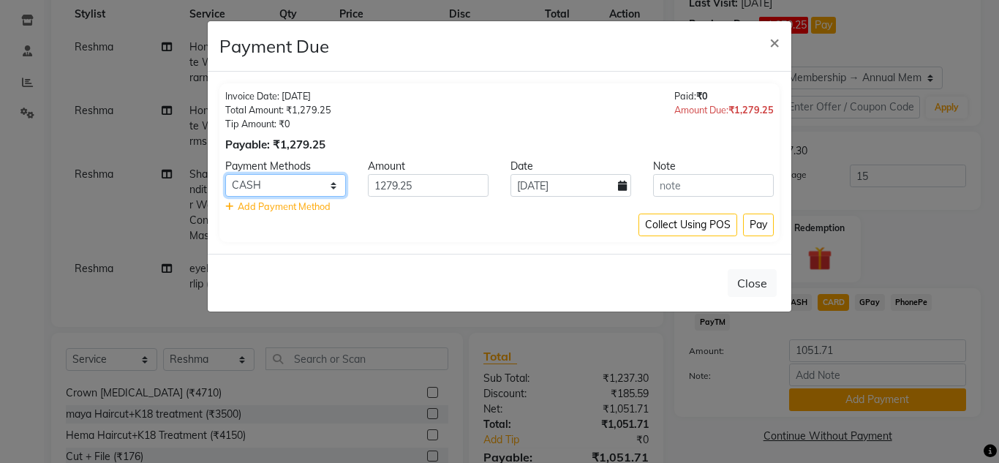
click at [334, 186] on select "CASH CARD GPay PhonePe PayTM" at bounding box center [285, 185] width 121 height 23
select select "2"
click at [225, 174] on select "CASH CARD GPay PhonePe PayTM" at bounding box center [285, 185] width 121 height 23
click at [702, 225] on button "Collect Using POS" at bounding box center [687, 224] width 99 height 23
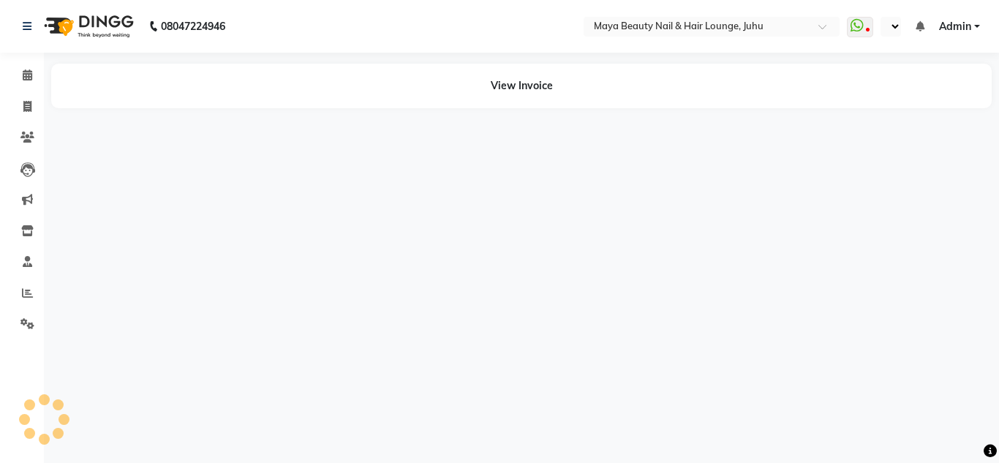
select select "en"
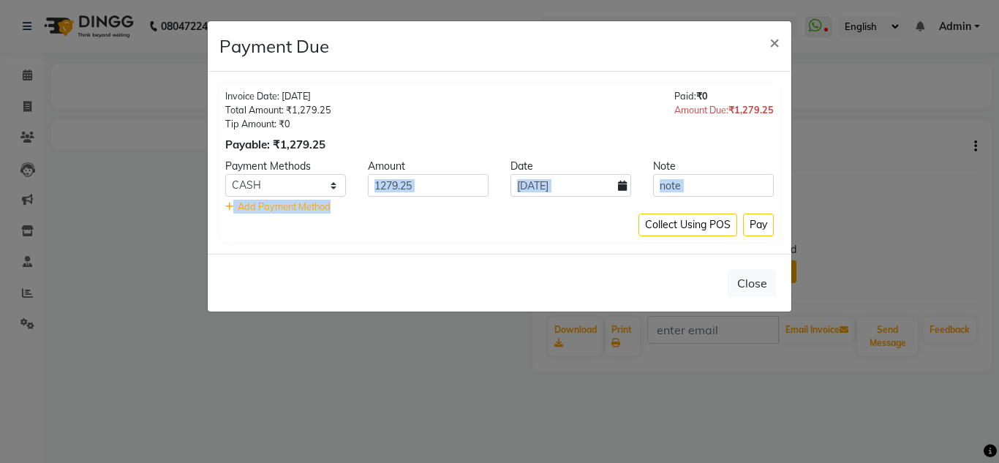
drag, startPoint x: 527, startPoint y: 238, endPoint x: 358, endPoint y: 181, distance: 179.2
click at [360, 181] on div "Invoice Date: [DATE] Total Amount: ₹1,279.25 Tip Amount: ₹0 Payable: ₹1,279.25 …" at bounding box center [499, 162] width 560 height 159
click at [330, 189] on select "CASH CARD GPay PhonePe PayTM" at bounding box center [285, 185] width 121 height 23
select select "2"
click at [225, 174] on select "CASH CARD GPay PhonePe PayTM" at bounding box center [285, 185] width 121 height 23
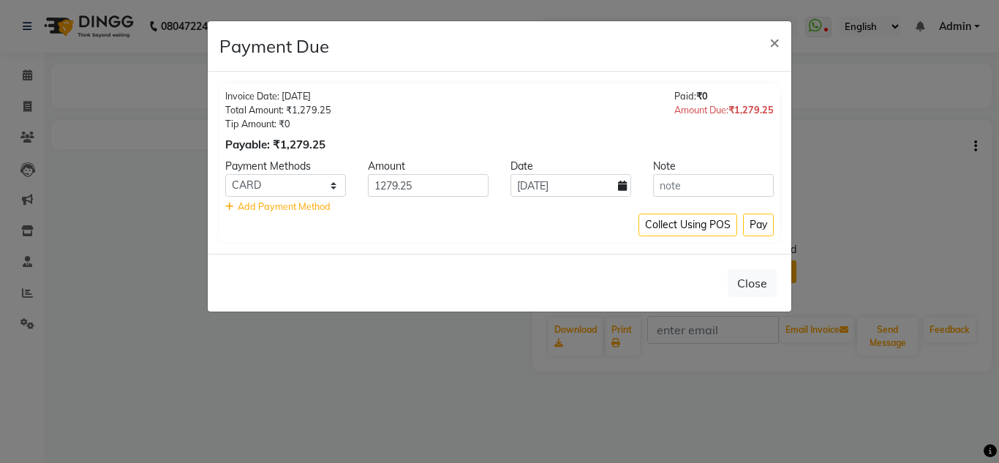
click at [576, 229] on div "Collect Using POS Pay" at bounding box center [499, 224] width 548 height 23
click at [751, 223] on button "Pay" at bounding box center [758, 224] width 31 height 23
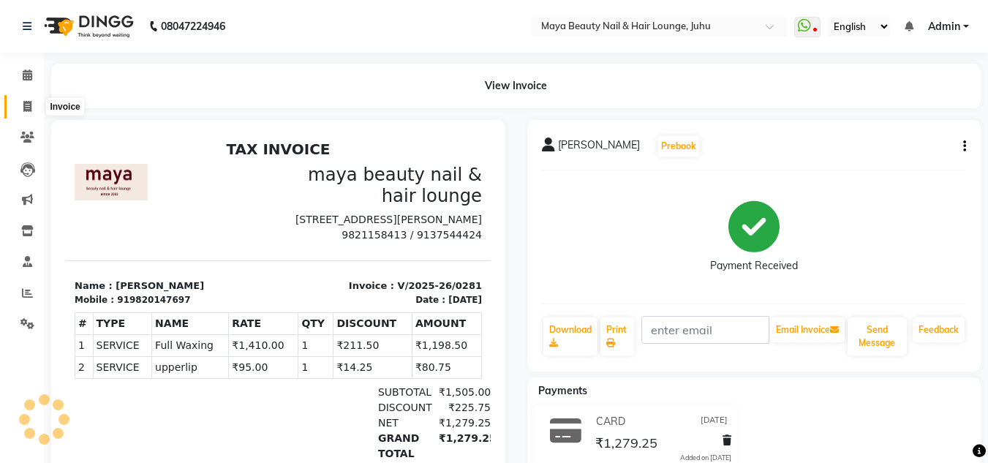
click at [29, 99] on span at bounding box center [28, 107] width 26 height 17
select select "4023"
select select "service"
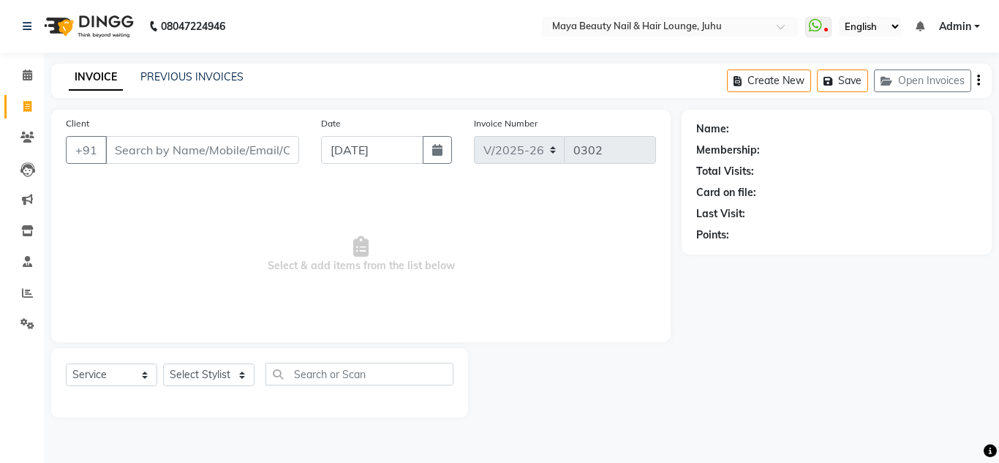
click at [140, 148] on input "Client" at bounding box center [202, 150] width 194 height 28
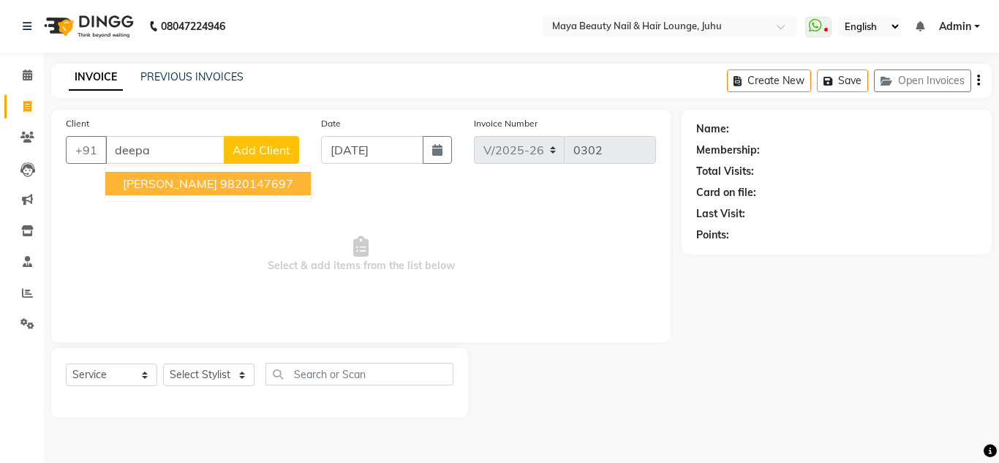
click at [220, 189] on ngb-highlight "9820147697" at bounding box center [256, 183] width 73 height 15
type input "9820147697"
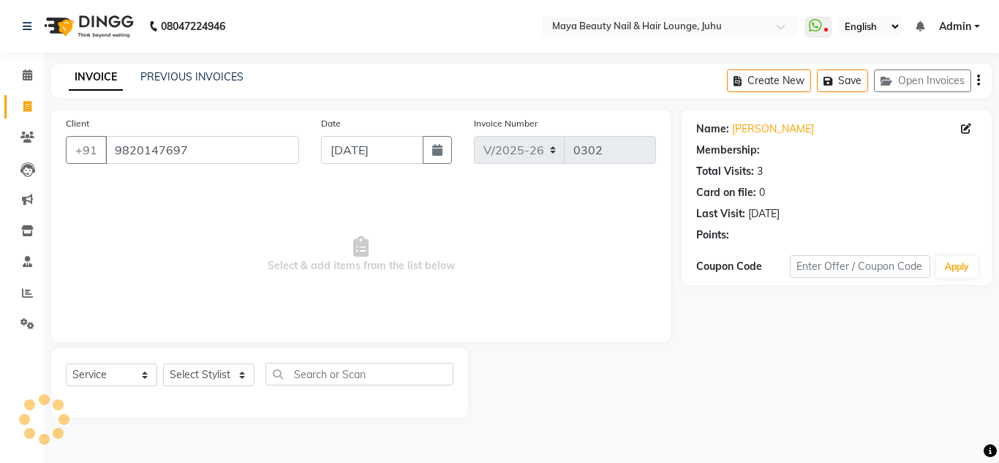
select select "1: Object"
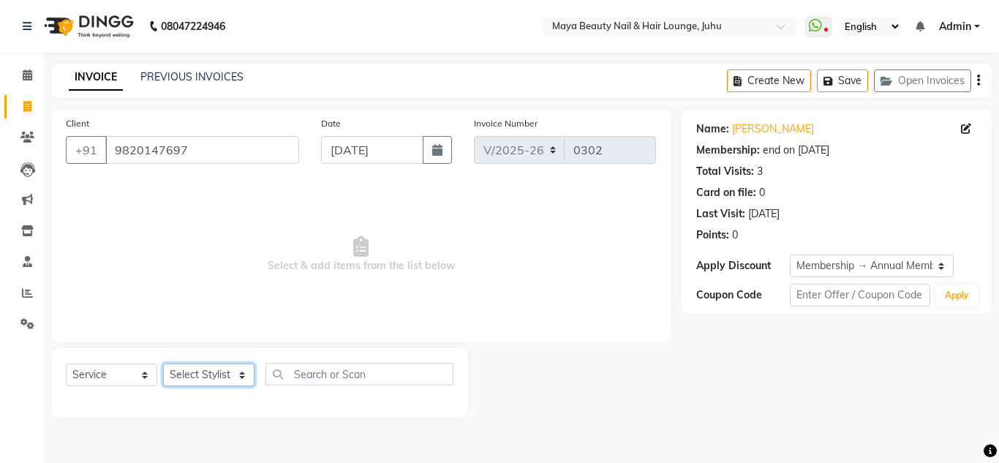
click at [243, 379] on select "Select Stylist [PERSON_NAME] Ashwini [PERSON_NAME] [PERSON_NAME] [PERSON_NAME] …" at bounding box center [208, 374] width 91 height 23
select select "78459"
click at [163, 363] on select "Select Stylist [PERSON_NAME] Ashwini [PERSON_NAME] [PERSON_NAME] [PERSON_NAME] …" at bounding box center [208, 374] width 91 height 23
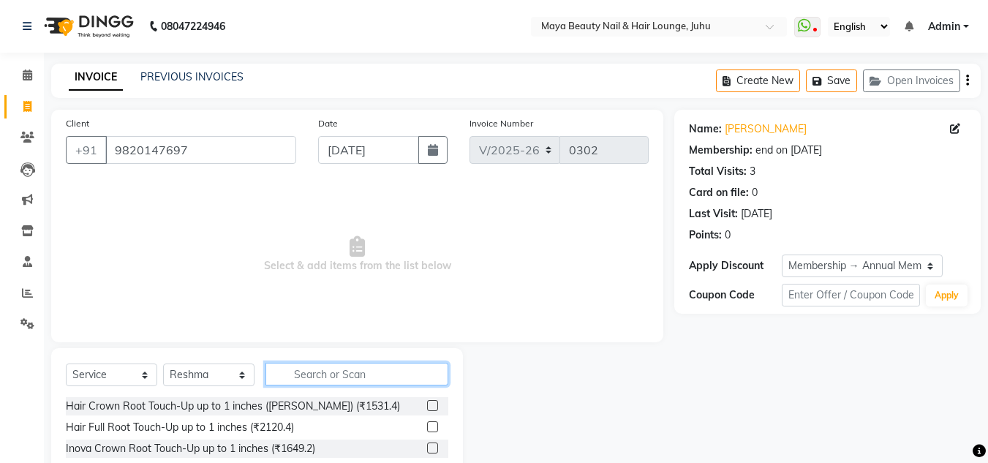
click at [312, 369] on input "text" at bounding box center [356, 374] width 183 height 23
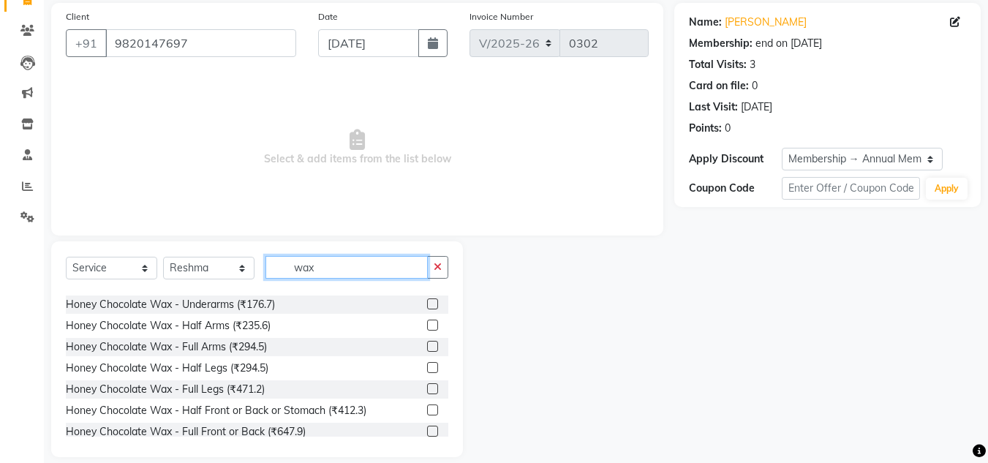
scroll to position [504, 0]
type input "wax"
click at [427, 372] on label at bounding box center [432, 366] width 11 height 11
click at [427, 372] on input "checkbox" at bounding box center [432, 368] width 10 height 10
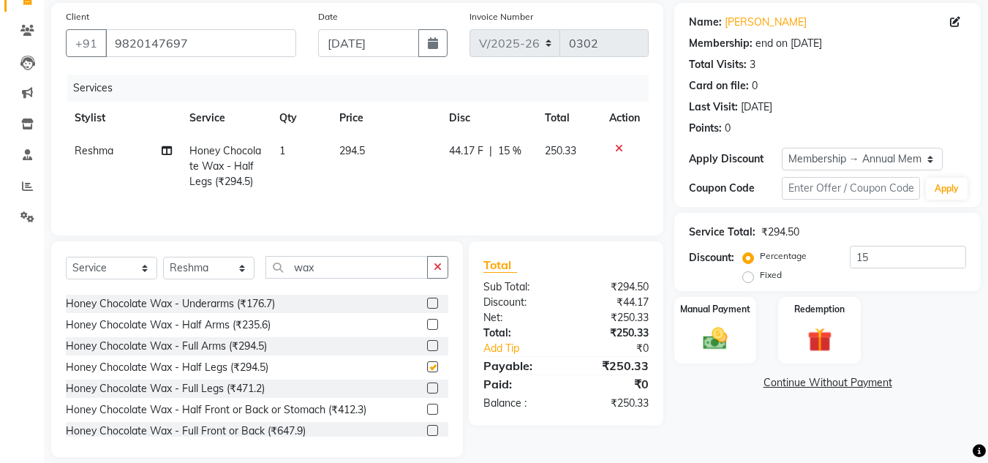
checkbox input "false"
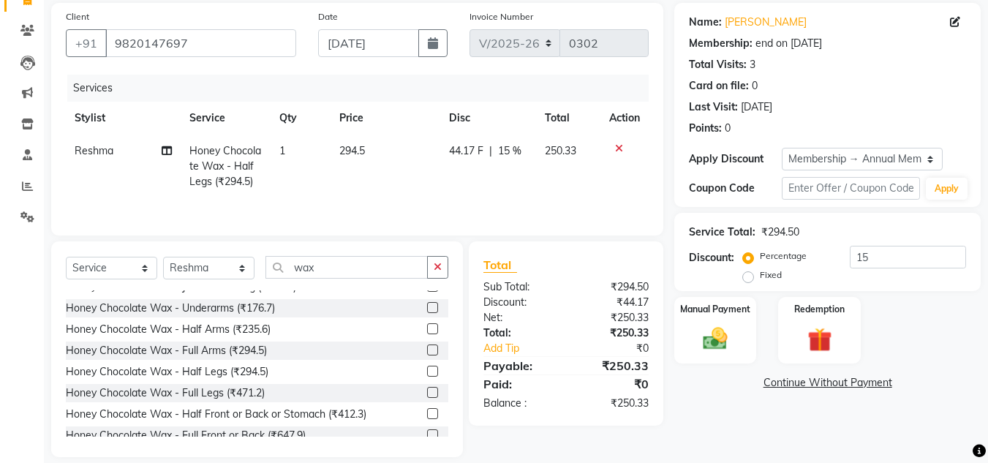
scroll to position [500, 0]
click at [427, 313] on label at bounding box center [432, 307] width 11 height 11
click at [427, 313] on input "checkbox" at bounding box center [432, 308] width 10 height 10
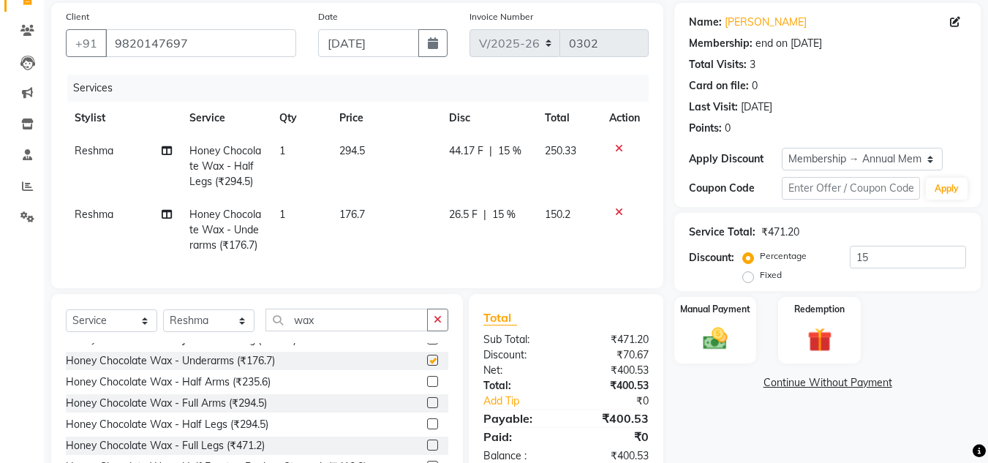
checkbox input "false"
click at [335, 326] on input "wax" at bounding box center [346, 320] width 162 height 23
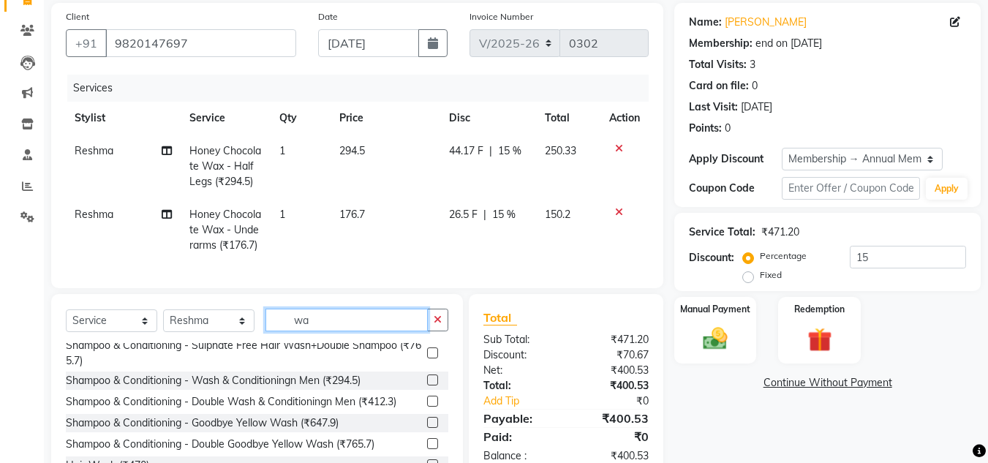
type input "w"
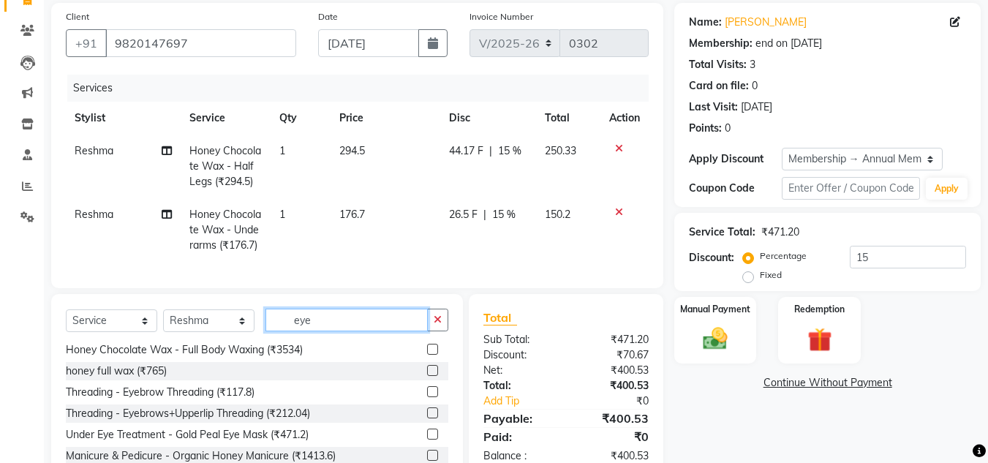
scroll to position [2, 0]
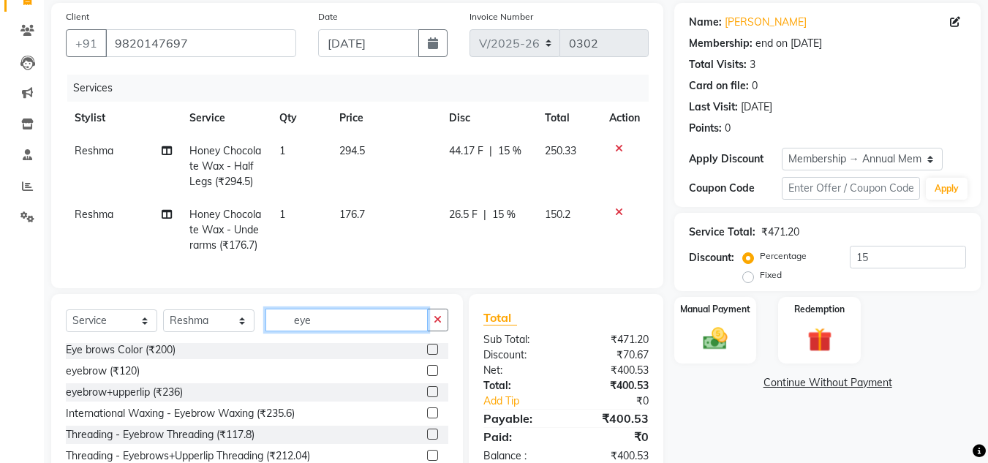
type input "eye"
click at [427, 397] on label at bounding box center [432, 391] width 11 height 11
click at [427, 397] on input "checkbox" at bounding box center [432, 393] width 10 height 10
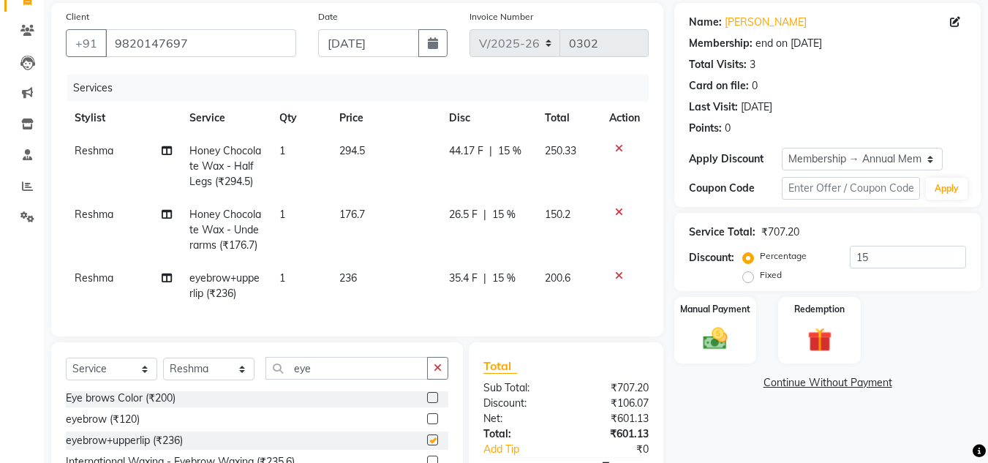
checkbox input "false"
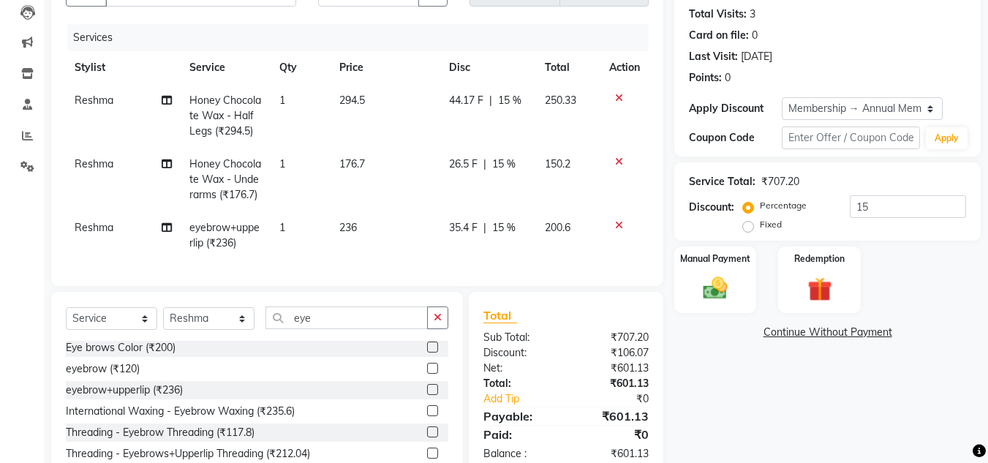
scroll to position [158, 0]
click at [321, 325] on input "eye" at bounding box center [346, 317] width 162 height 23
type input "e"
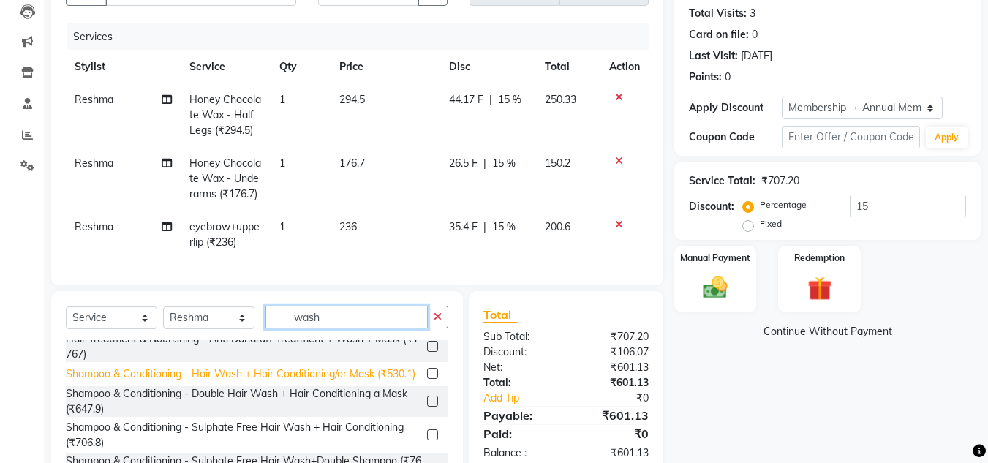
scroll to position [95, 0]
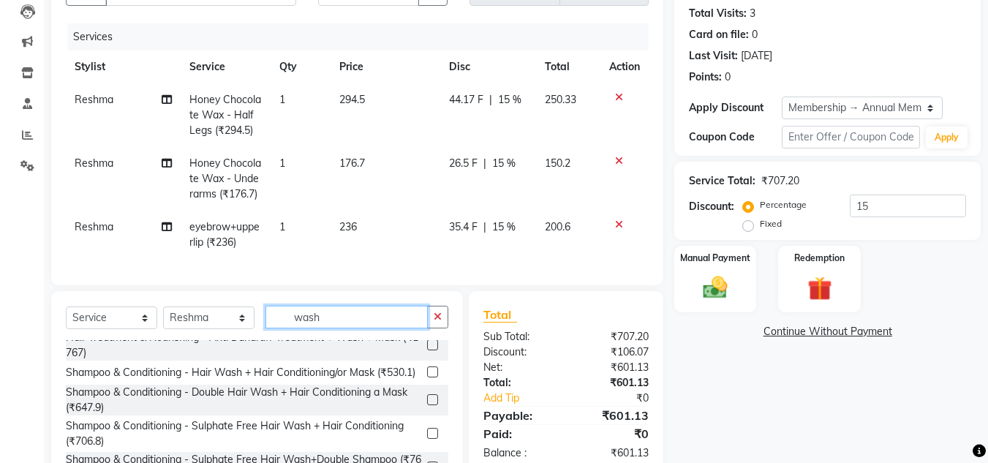
type input "wash"
click at [427, 377] on label at bounding box center [432, 371] width 11 height 11
click at [427, 377] on input "checkbox" at bounding box center [432, 373] width 10 height 10
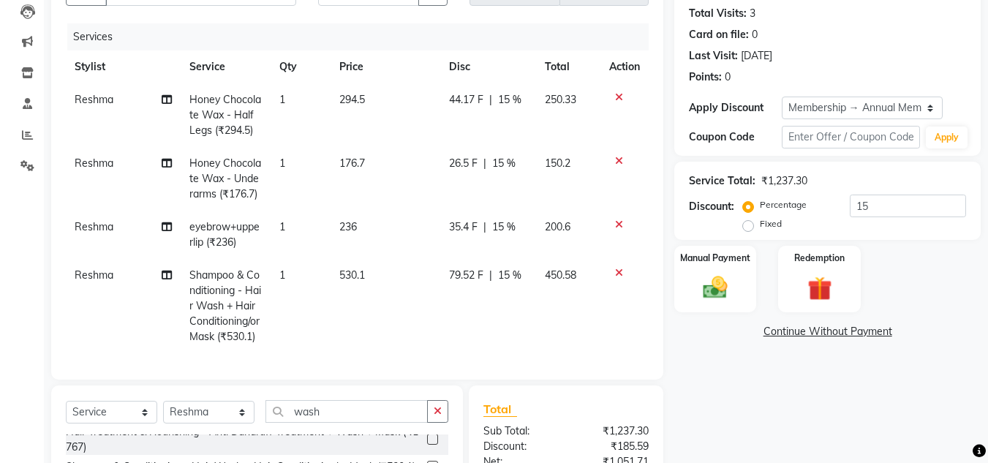
checkbox input "false"
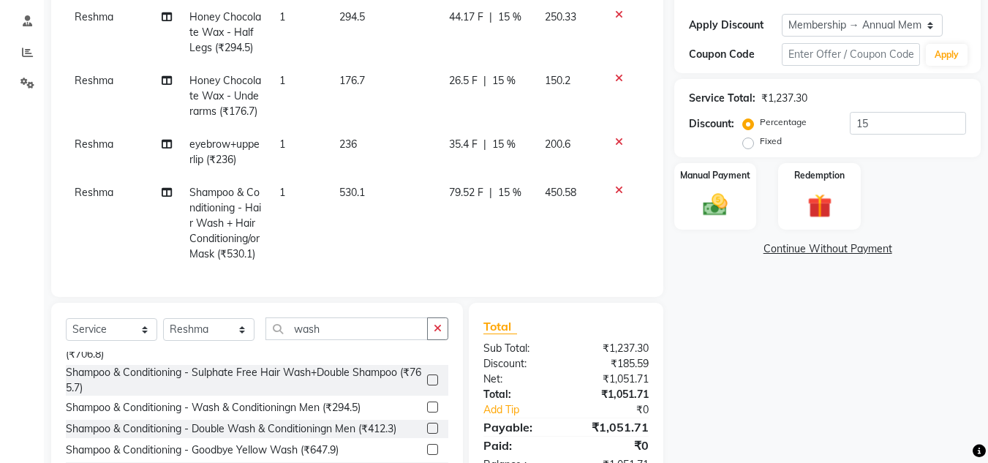
scroll to position [194, 0]
click at [736, 196] on div "Manual Payment" at bounding box center [716, 196] width 86 height 69
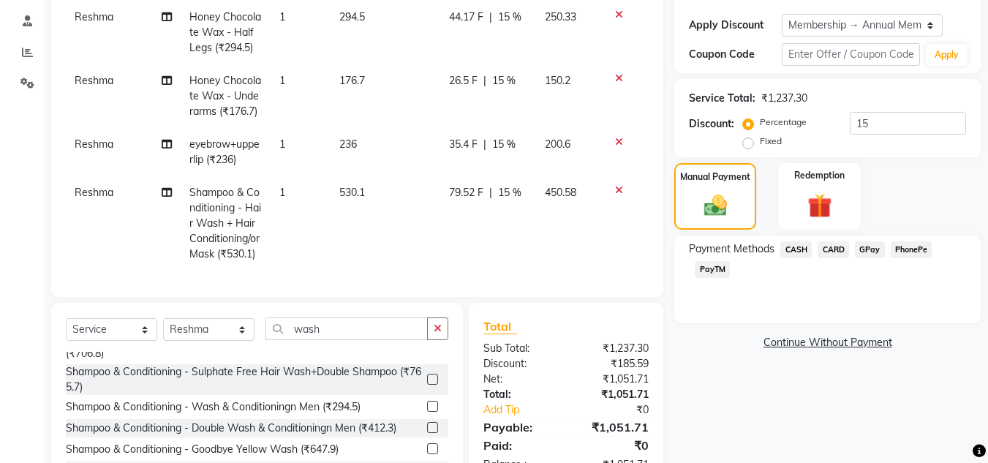
click at [836, 246] on span "CARD" at bounding box center [832, 249] width 31 height 17
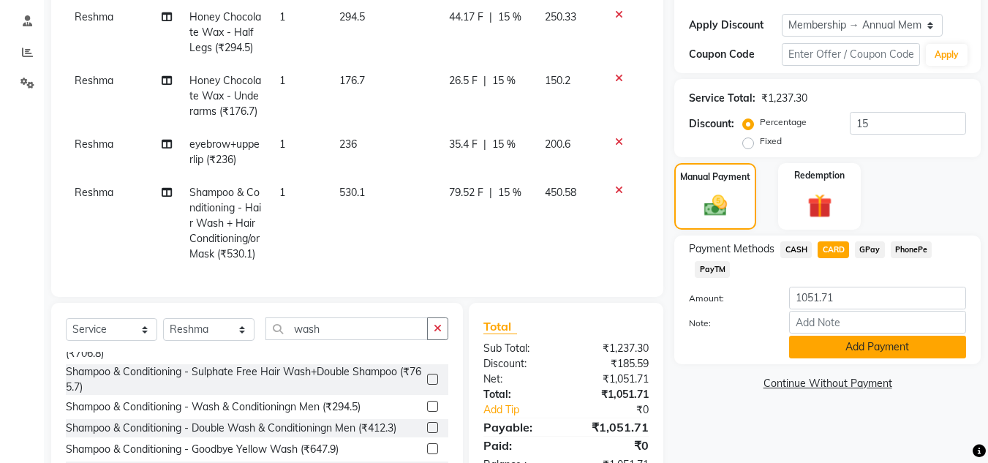
click at [822, 347] on button "Add Payment" at bounding box center [877, 347] width 177 height 23
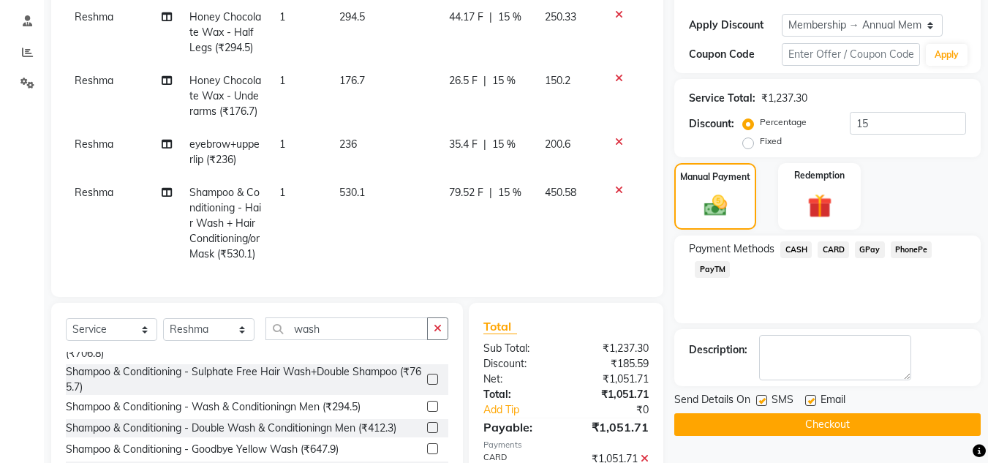
scroll to position [329, 0]
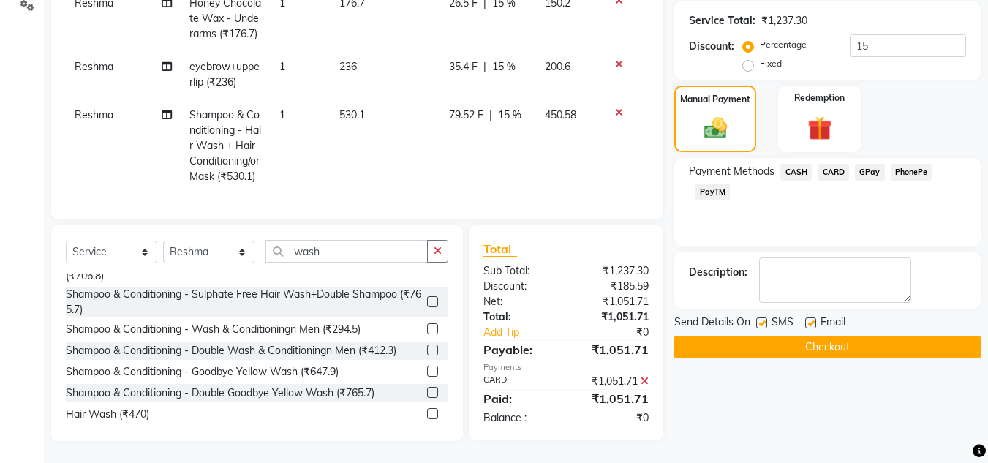
click at [826, 336] on button "Checkout" at bounding box center [827, 347] width 306 height 23
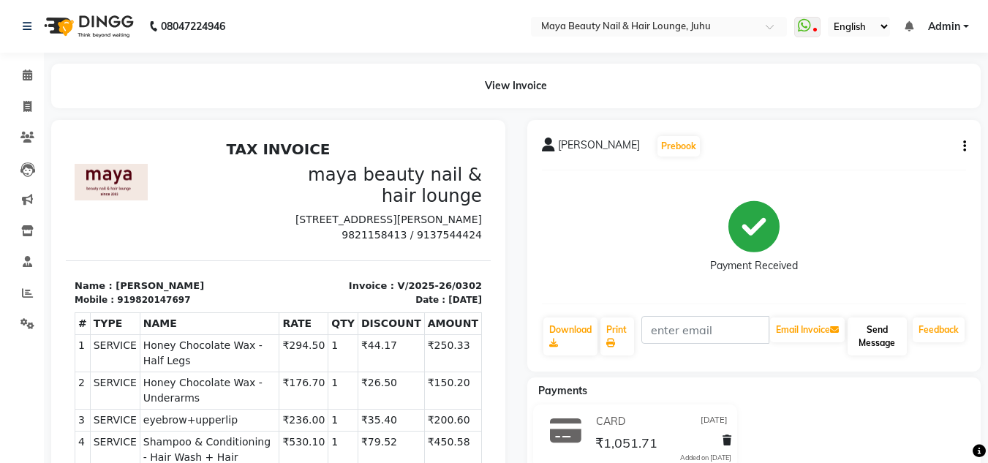
scroll to position [1, 0]
click at [26, 104] on icon at bounding box center [27, 105] width 8 height 11
select select "4023"
select select "service"
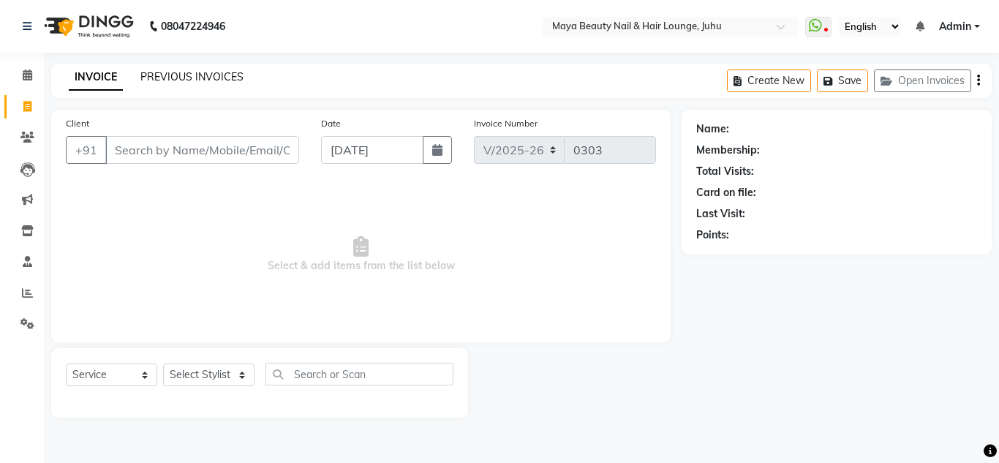
click at [217, 77] on link "PREVIOUS INVOICES" at bounding box center [191, 76] width 103 height 13
